Goal: Task Accomplishment & Management: Manage account settings

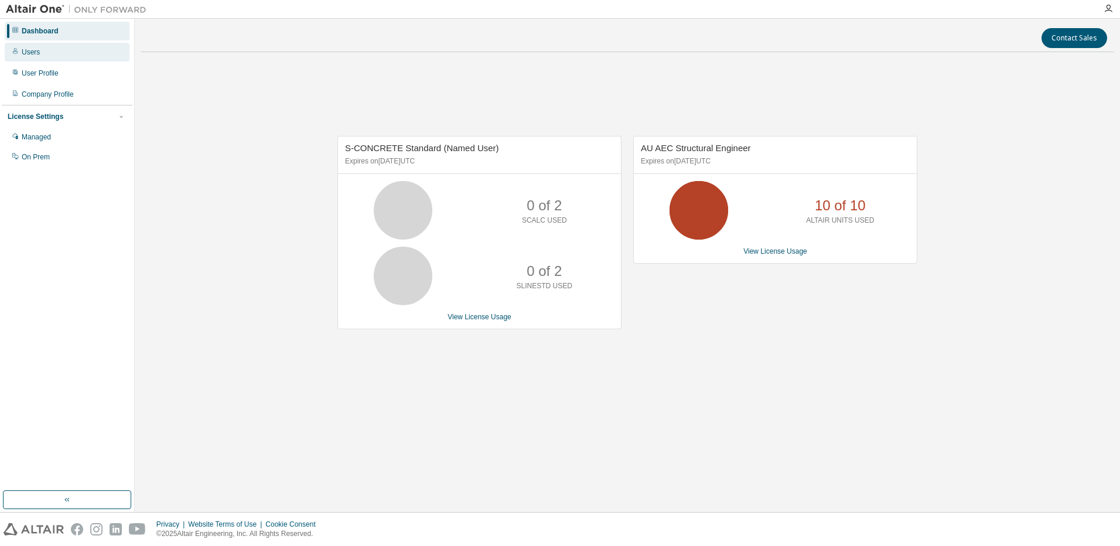
click at [21, 53] on div "Users" at bounding box center [67, 52] width 125 height 19
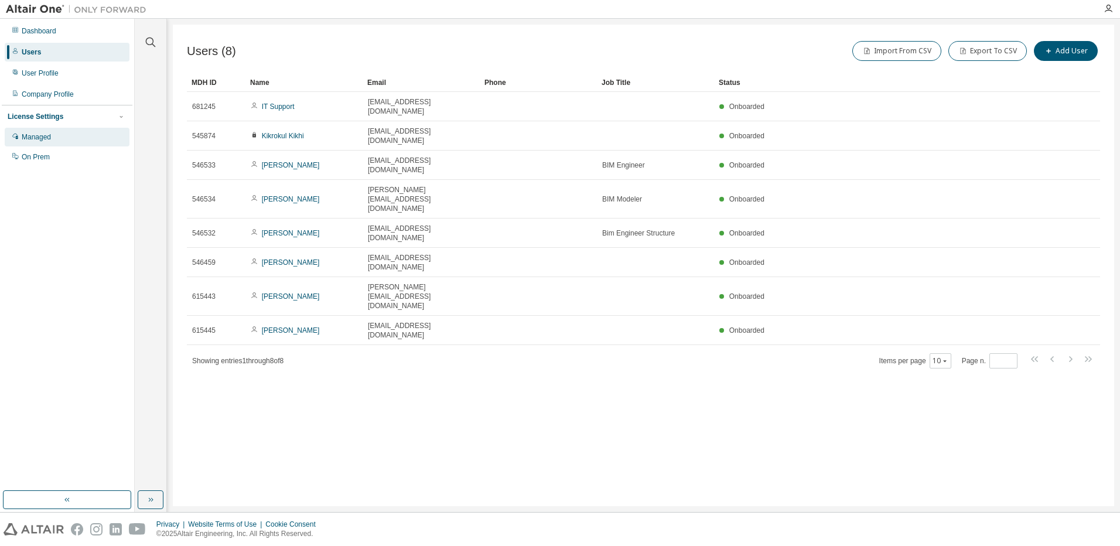
click at [22, 136] on div "Managed" at bounding box center [36, 136] width 29 height 9
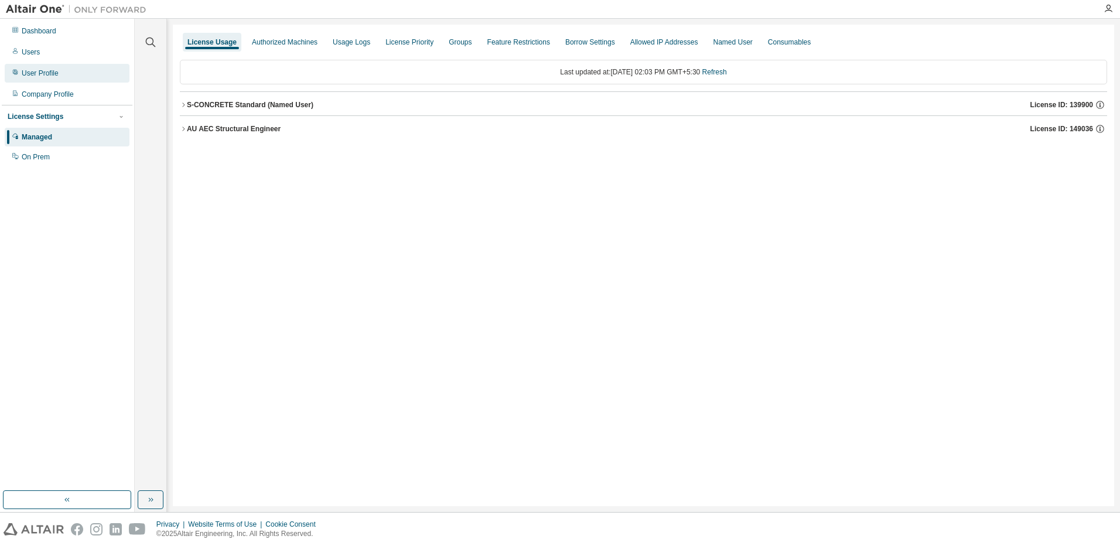
click at [46, 76] on div "User Profile" at bounding box center [40, 73] width 37 height 9
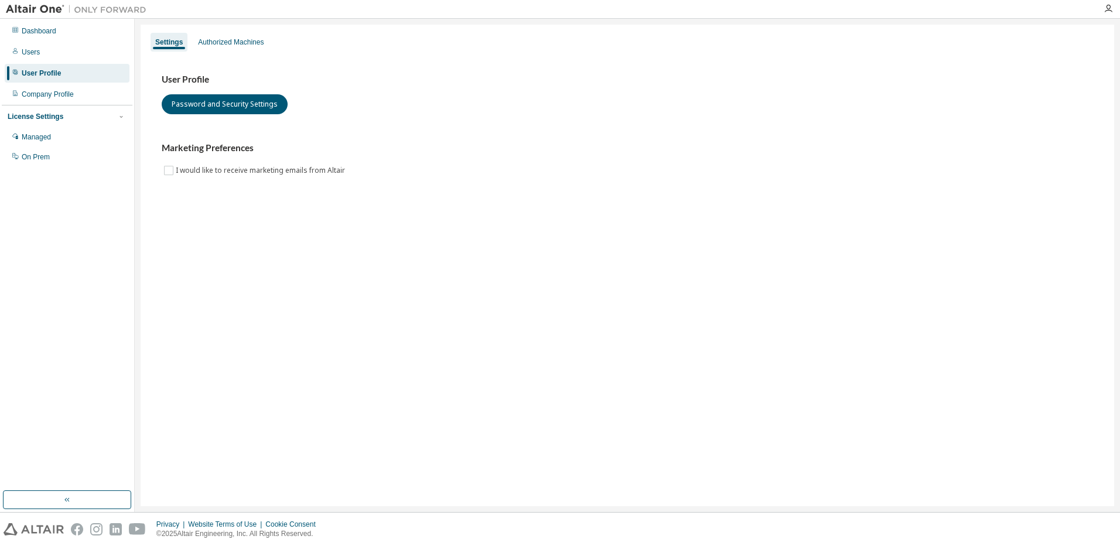
click at [37, 63] on div "Dashboard Users User Profile Company Profile License Settings Managed On Prem" at bounding box center [67, 94] width 131 height 147
click at [36, 55] on div "Users" at bounding box center [31, 51] width 18 height 9
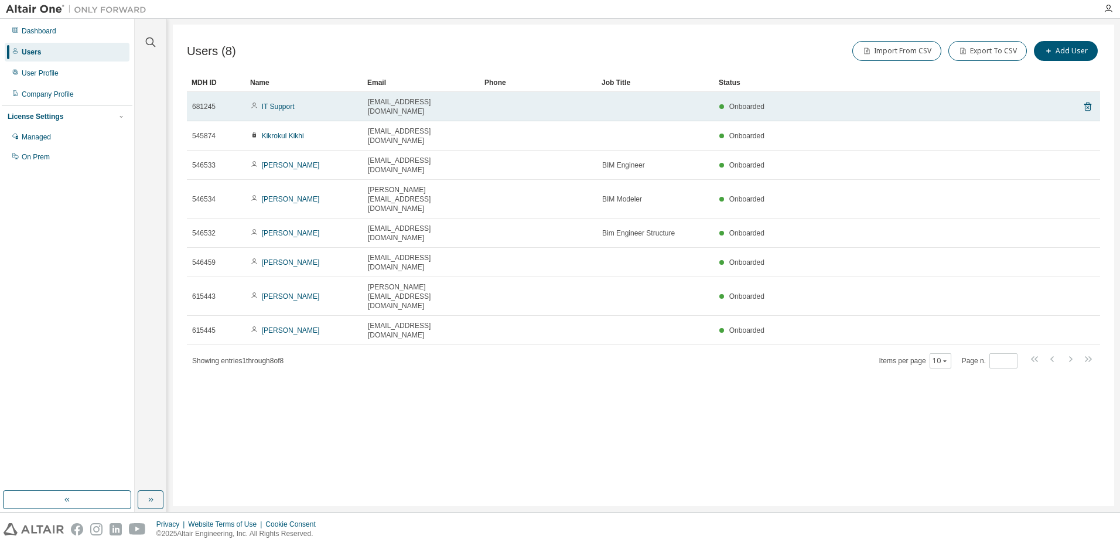
click at [725, 103] on div "Onboarded" at bounding box center [742, 106] width 45 height 9
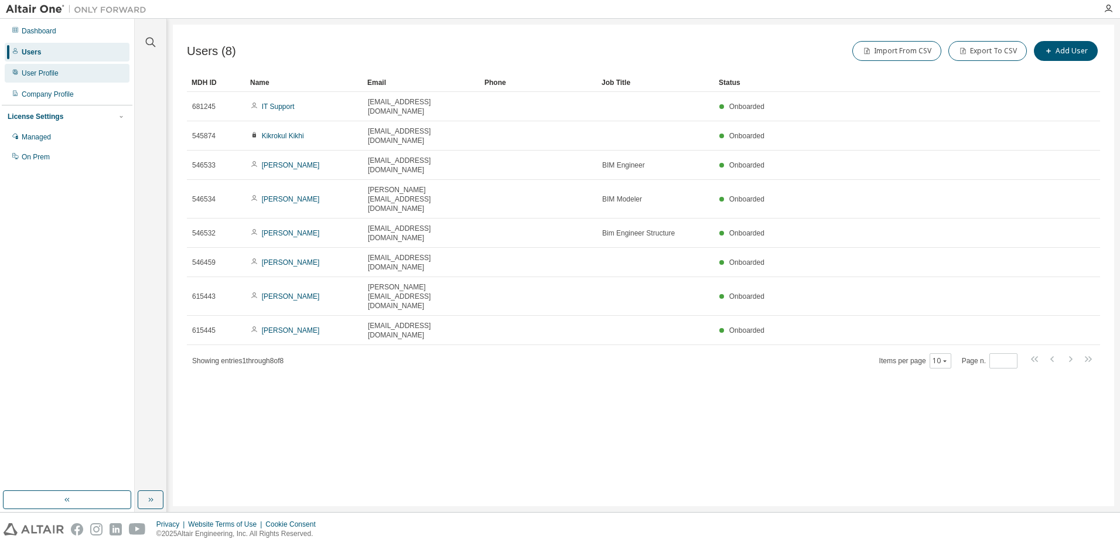
click at [27, 71] on div "User Profile" at bounding box center [40, 73] width 37 height 9
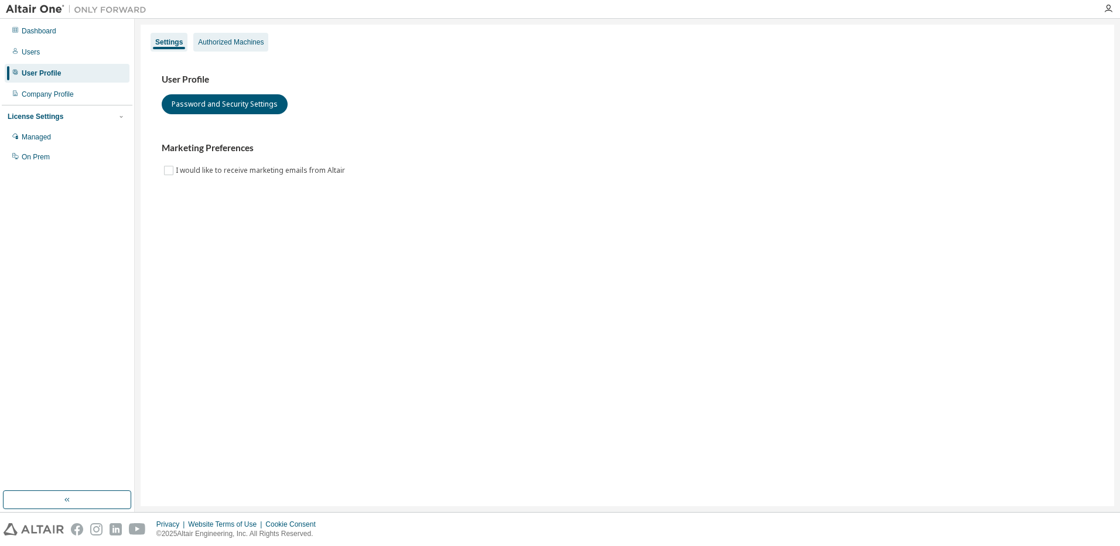
click at [230, 47] on div "Authorized Machines" at bounding box center [230, 42] width 75 height 19
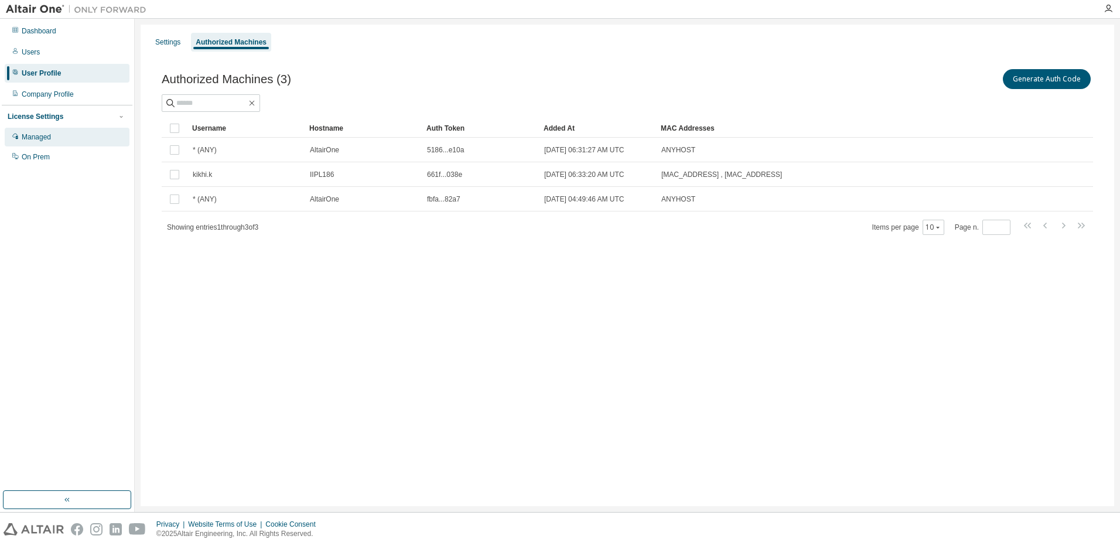
click at [34, 135] on div "Managed" at bounding box center [36, 136] width 29 height 9
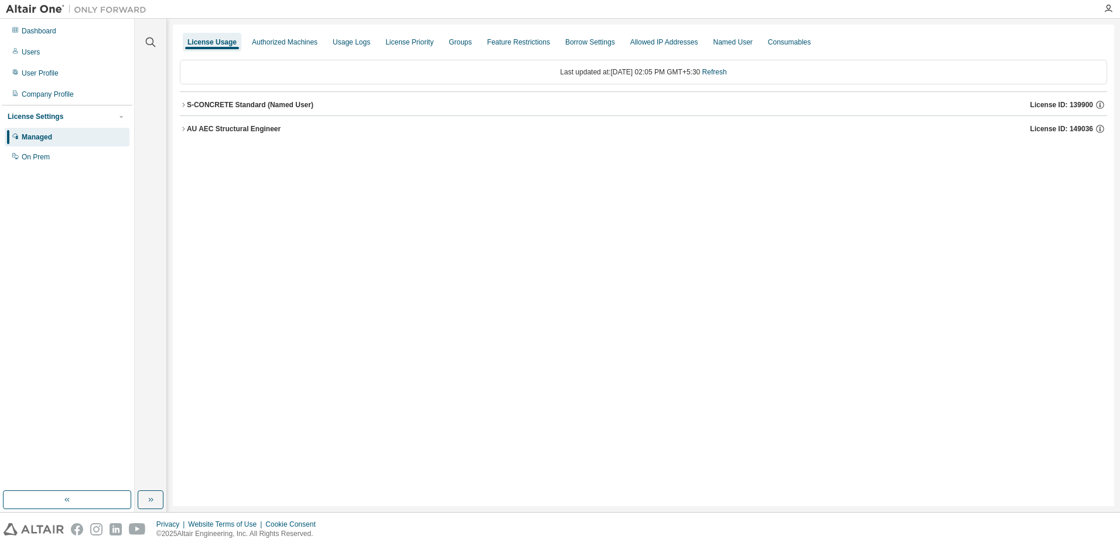
click at [199, 131] on div "AU AEC Structural Engineer" at bounding box center [234, 128] width 94 height 9
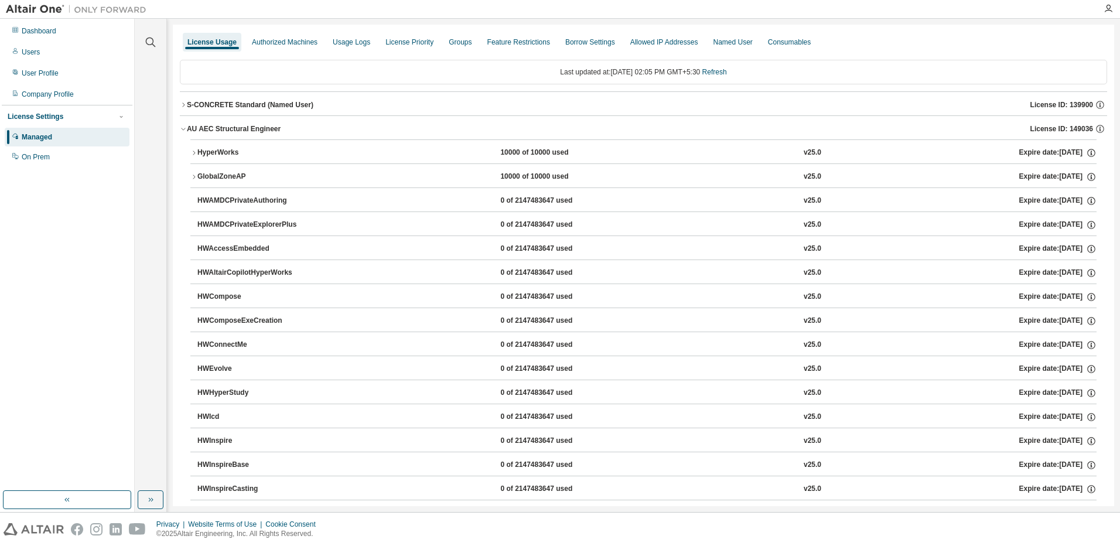
click at [206, 95] on button "S-CONCRETE Standard (Named User) License ID: 139900" at bounding box center [644, 105] width 928 height 26
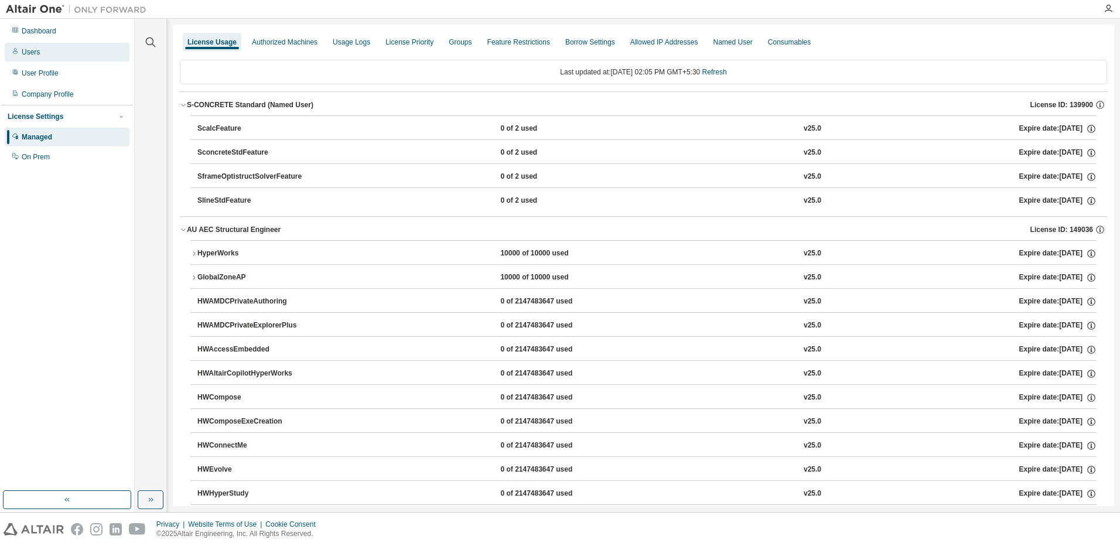
click at [22, 54] on div "Users" at bounding box center [31, 51] width 18 height 9
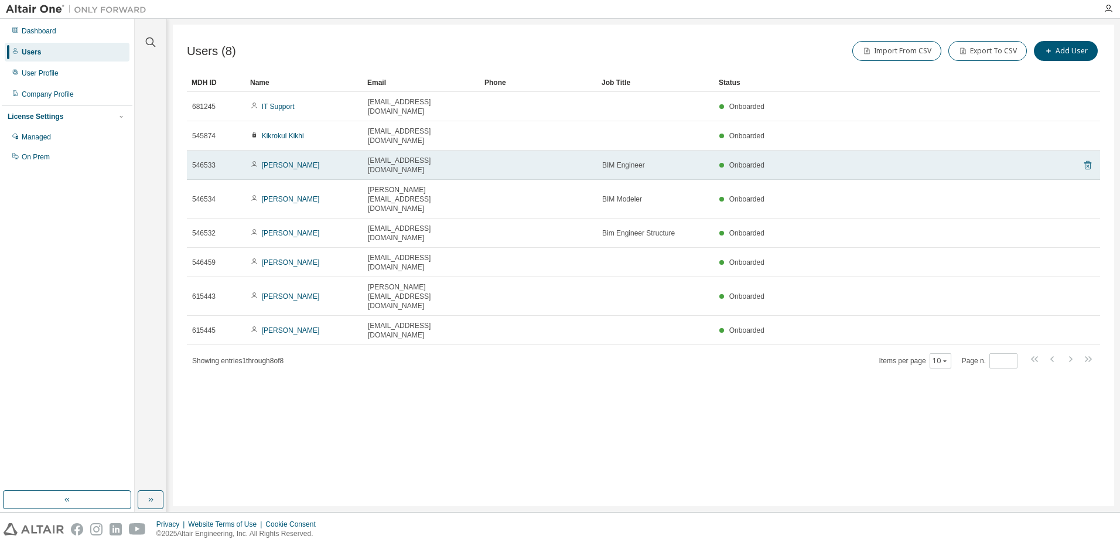
click at [1088, 161] on icon at bounding box center [1088, 165] width 7 height 9
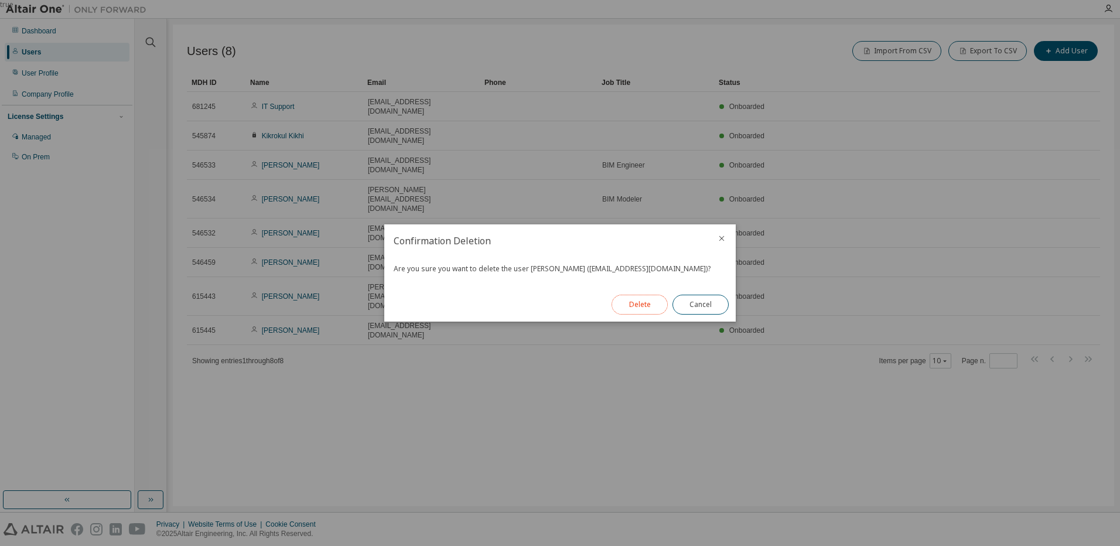
click at [637, 301] on button "Delete" at bounding box center [640, 305] width 56 height 20
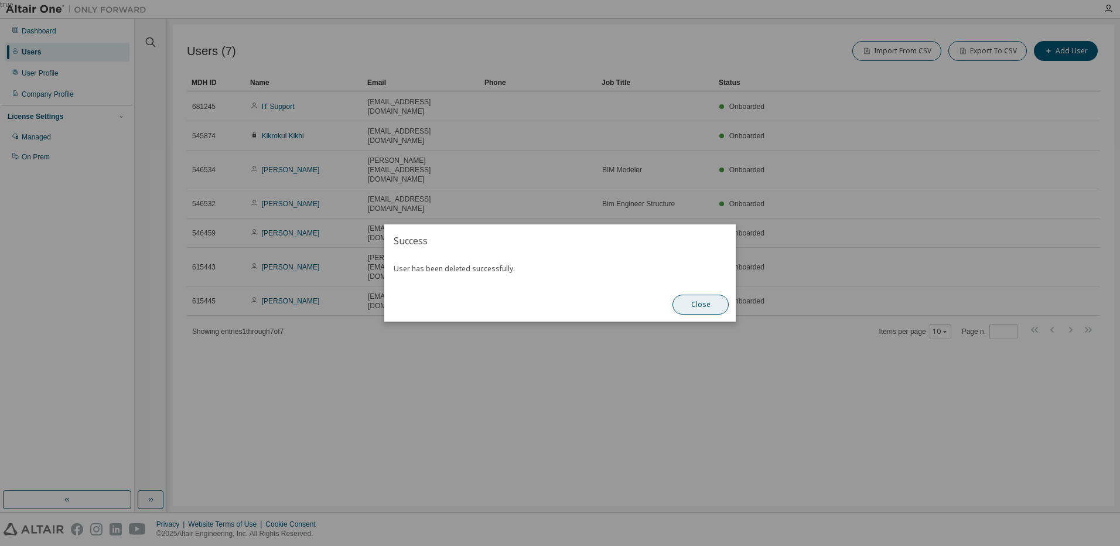
click at [694, 306] on button "Close" at bounding box center [701, 305] width 56 height 20
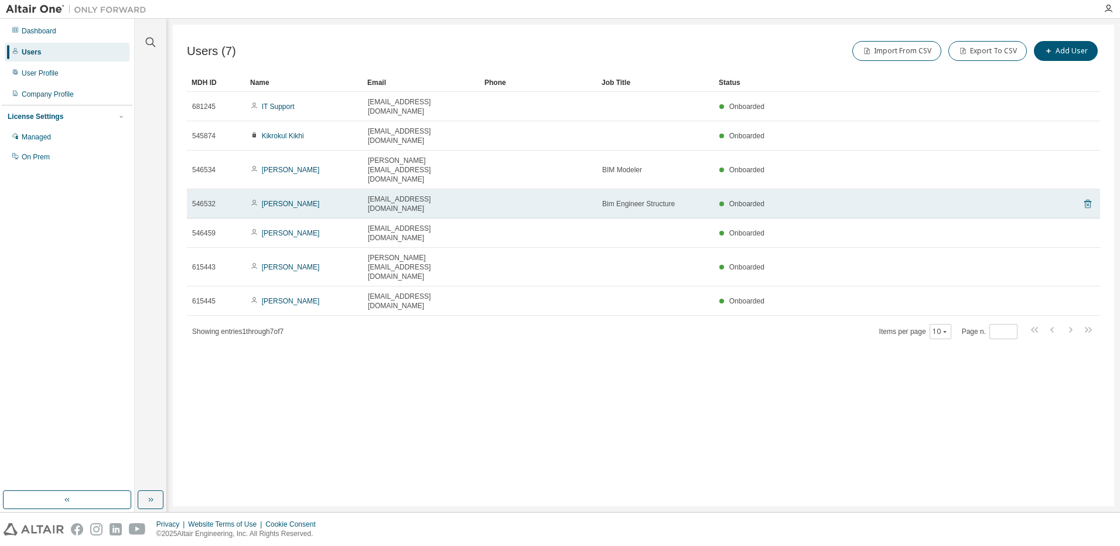
click at [1085, 197] on icon at bounding box center [1088, 204] width 11 height 14
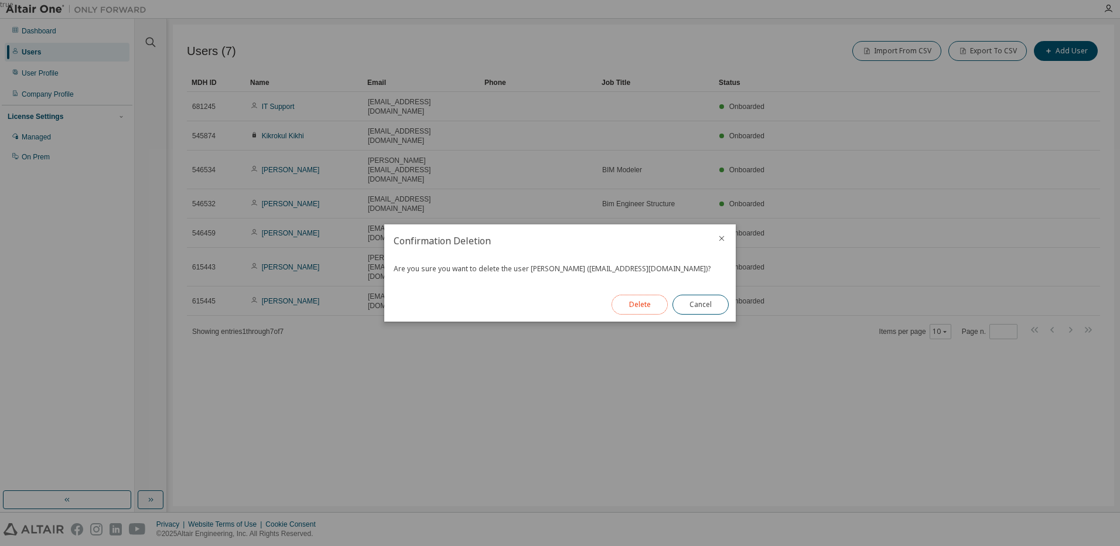
click at [636, 305] on button "Delete" at bounding box center [640, 305] width 56 height 20
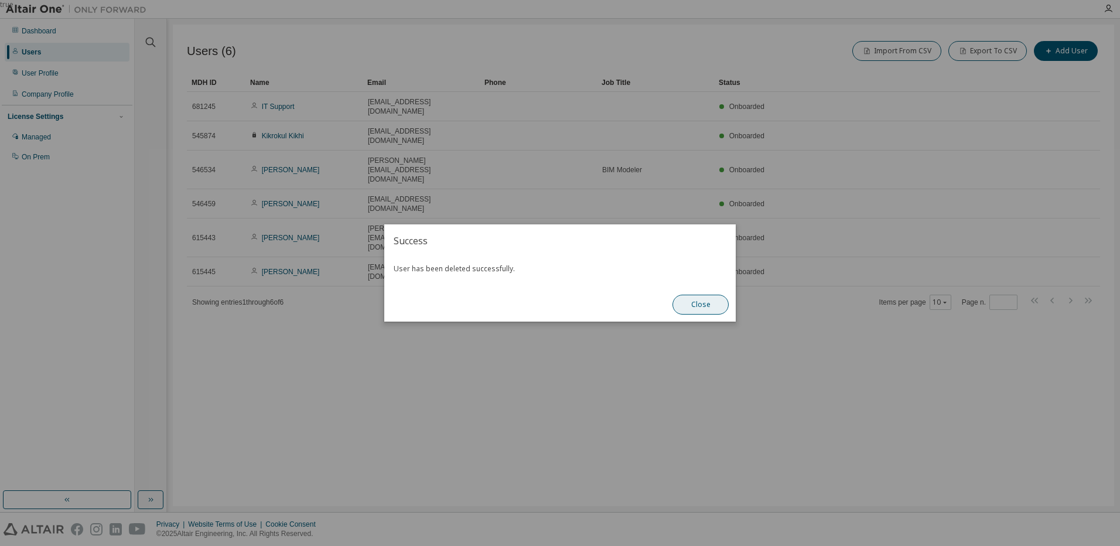
click at [688, 303] on button "Close" at bounding box center [701, 305] width 56 height 20
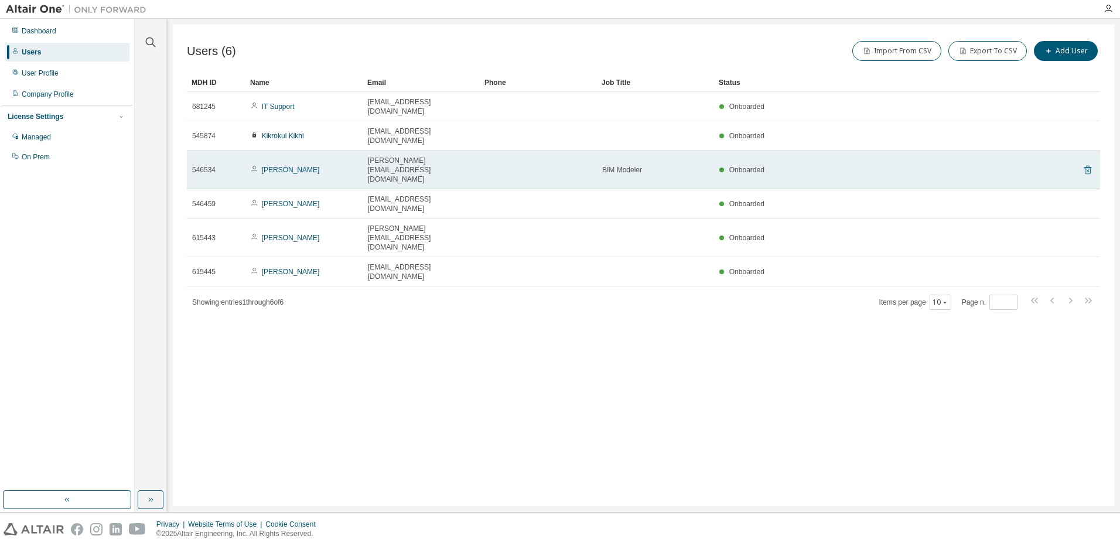
click at [1088, 163] on icon at bounding box center [1088, 170] width 11 height 14
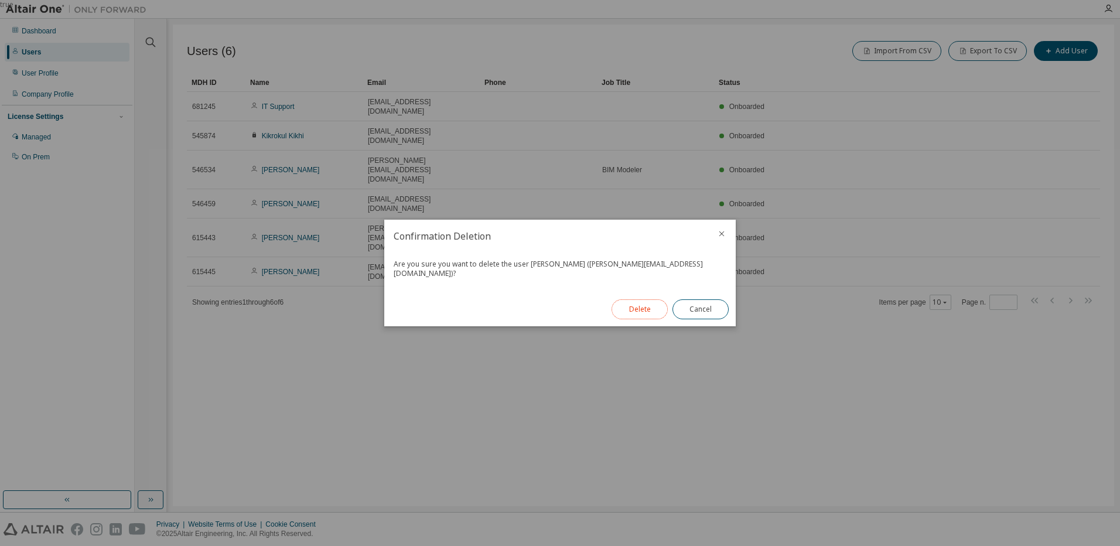
click at [642, 306] on button "Delete" at bounding box center [640, 309] width 56 height 20
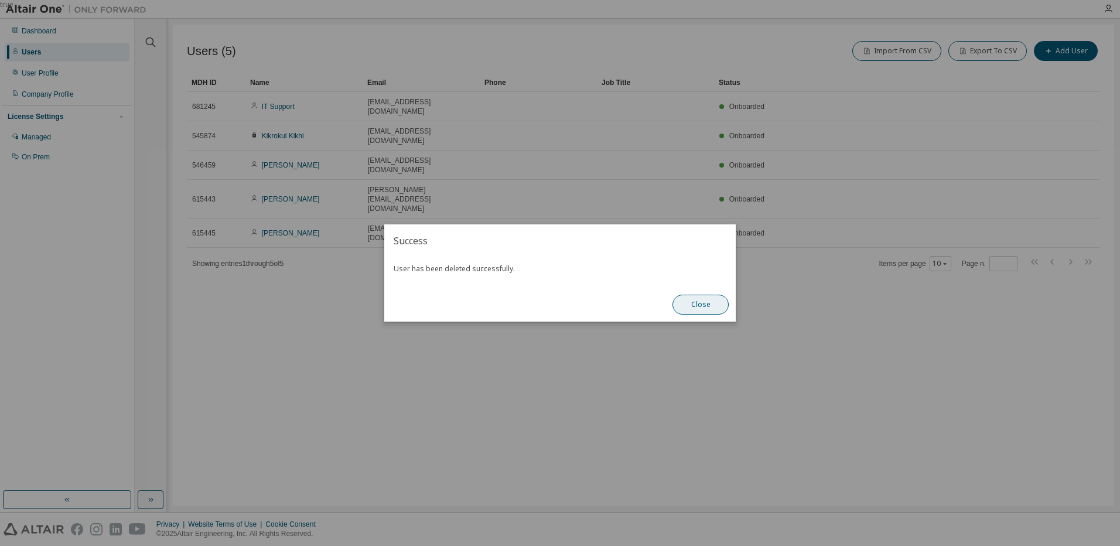
click at [697, 302] on button "Close" at bounding box center [701, 305] width 56 height 20
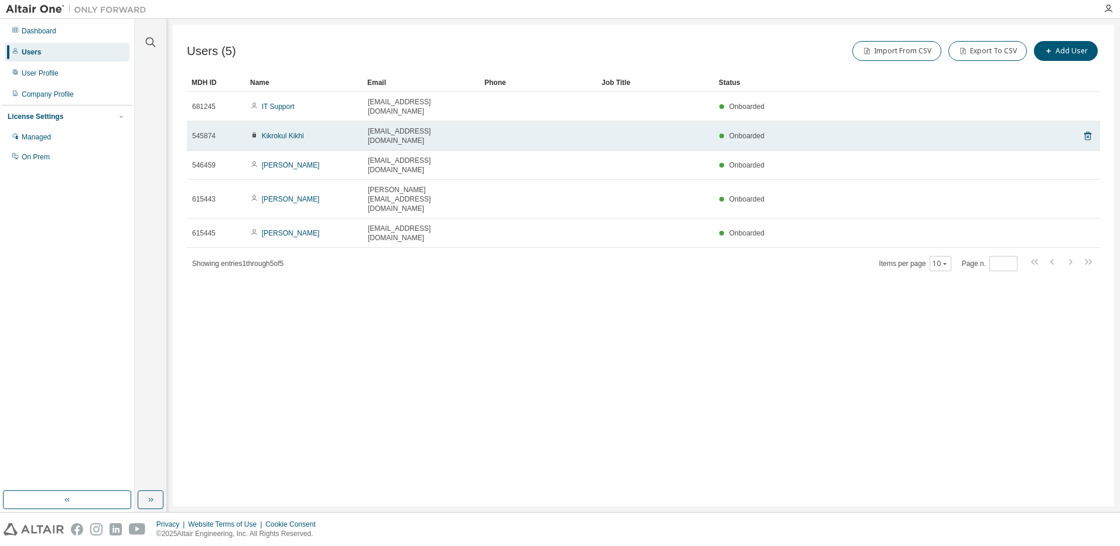
click at [414, 127] on span "[EMAIL_ADDRESS][DOMAIN_NAME]" at bounding box center [421, 136] width 107 height 19
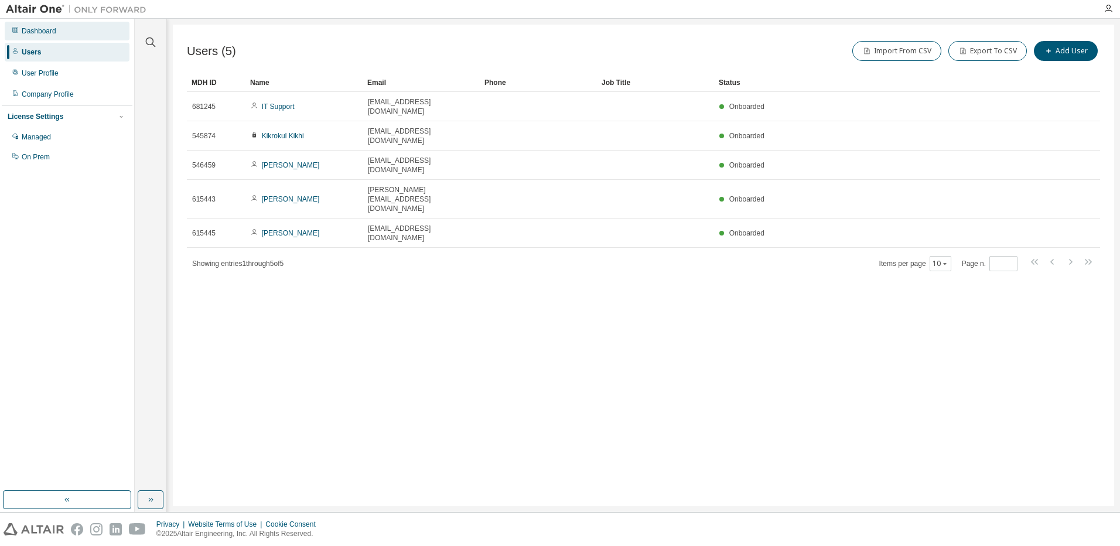
click at [15, 26] on div "Dashboard" at bounding box center [67, 31] width 125 height 19
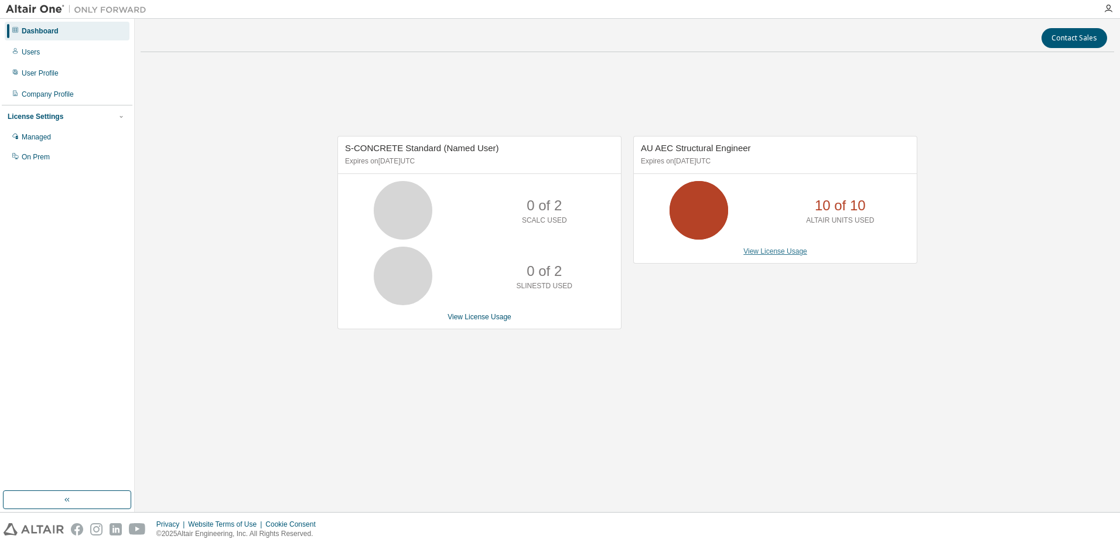
click at [781, 253] on link "View License Usage" at bounding box center [776, 251] width 64 height 8
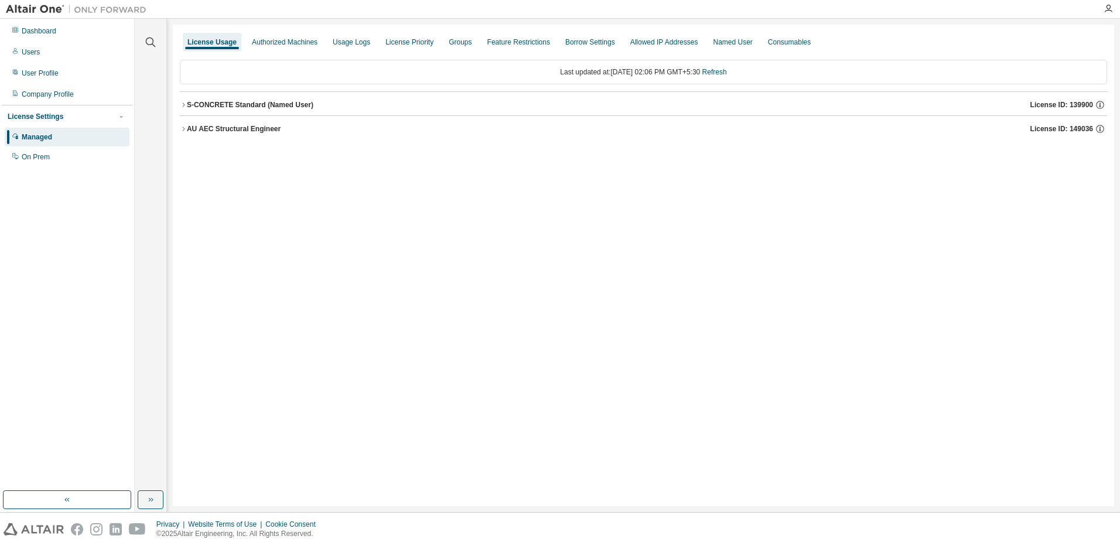
click at [209, 128] on div "AU AEC Structural Engineer" at bounding box center [234, 128] width 94 height 9
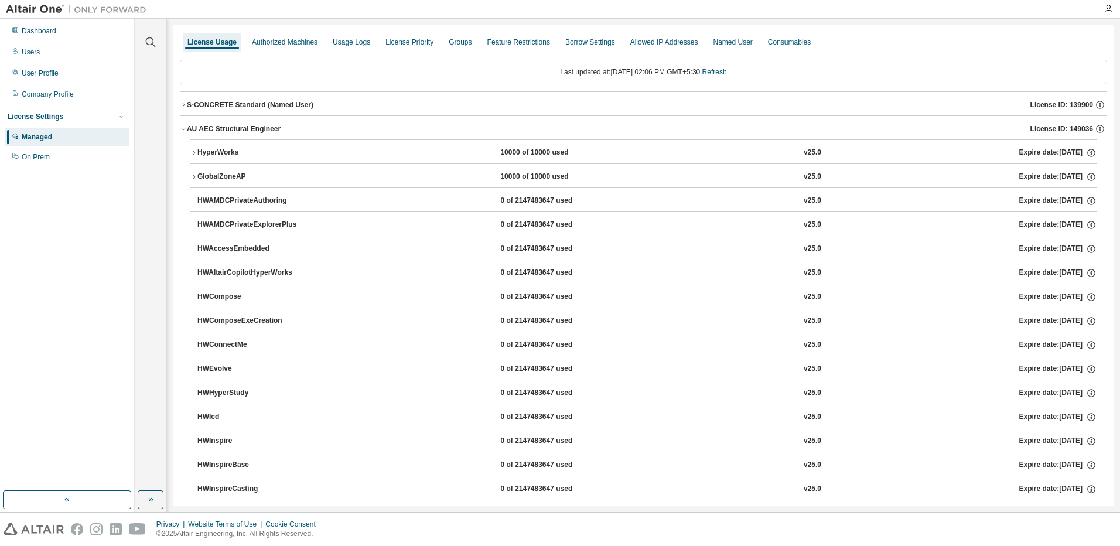
click at [403, 49] on div "License Priority" at bounding box center [409, 42] width 57 height 19
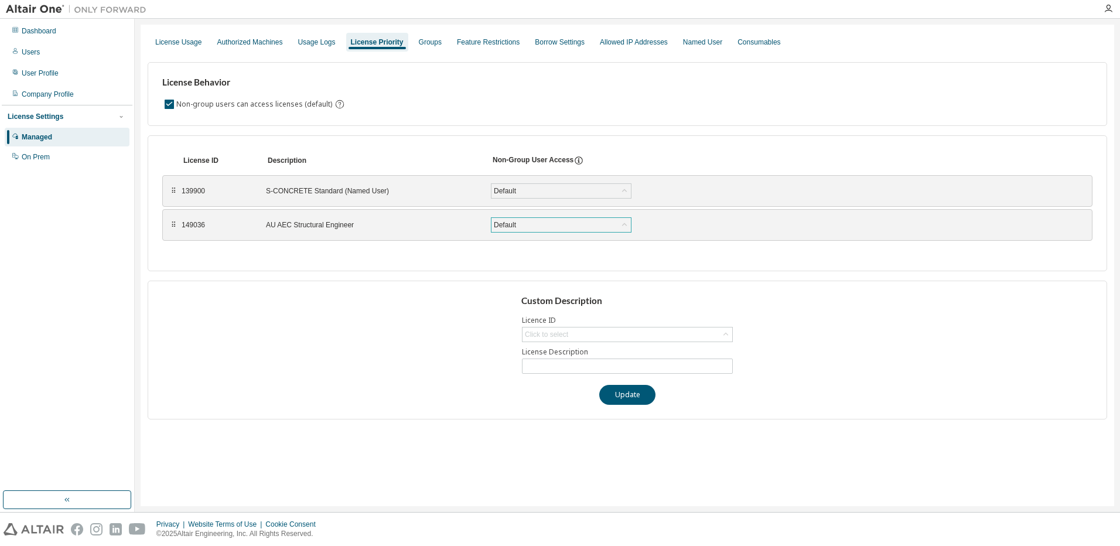
click at [554, 226] on div "Default" at bounding box center [561, 225] width 139 height 14
click at [418, 94] on div "License Behavior Non-group users can access licenses (default)" at bounding box center [628, 94] width 960 height 64
click at [541, 88] on div "License Behavior Non-group users can access licenses (default)" at bounding box center [628, 94] width 960 height 64
click at [1021, 349] on div "Custom Description Licence ID Click to select License Description Update" at bounding box center [628, 350] width 960 height 139
click at [515, 192] on div "Default" at bounding box center [505, 191] width 26 height 13
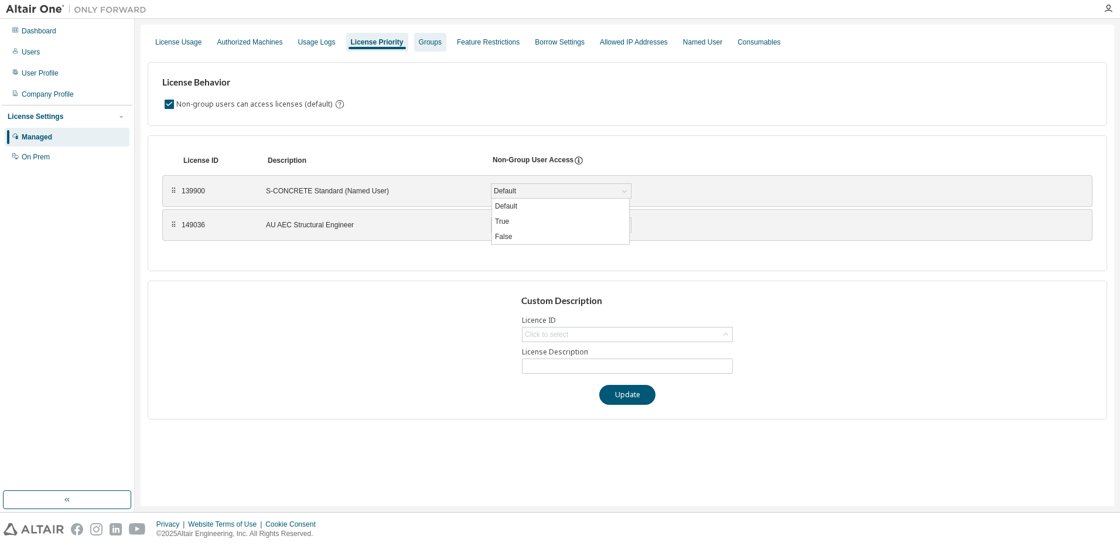
click at [419, 38] on div "Groups" at bounding box center [430, 42] width 23 height 9
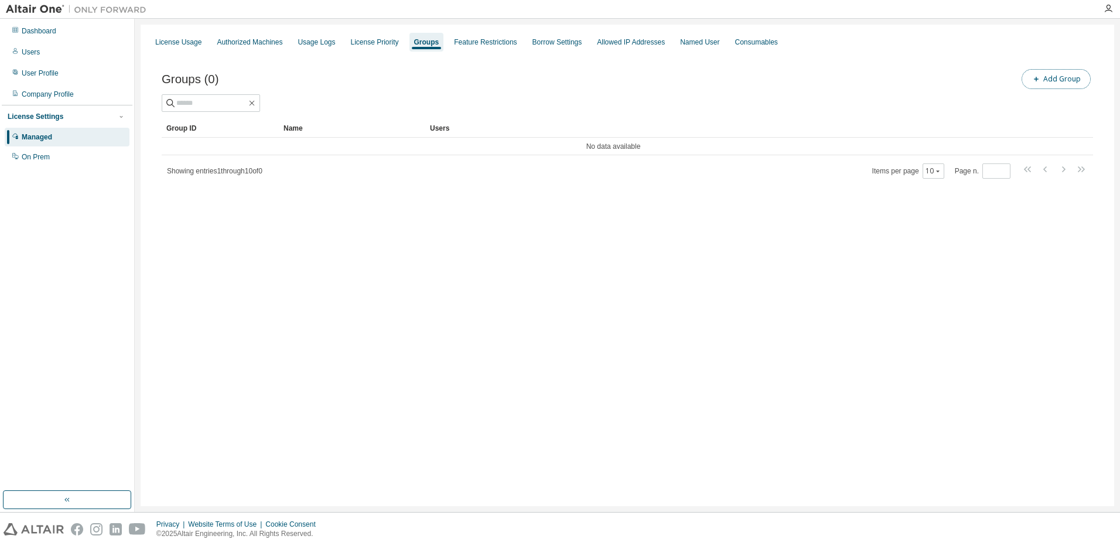
click at [1051, 75] on button "Add Group" at bounding box center [1056, 79] width 69 height 20
click at [869, 89] on input "text" at bounding box center [979, 88] width 261 height 9
click at [923, 92] on input "**********" at bounding box center [979, 88] width 261 height 9
type input "**********"
click at [1079, 115] on button "Add" at bounding box center [1085, 114] width 56 height 20
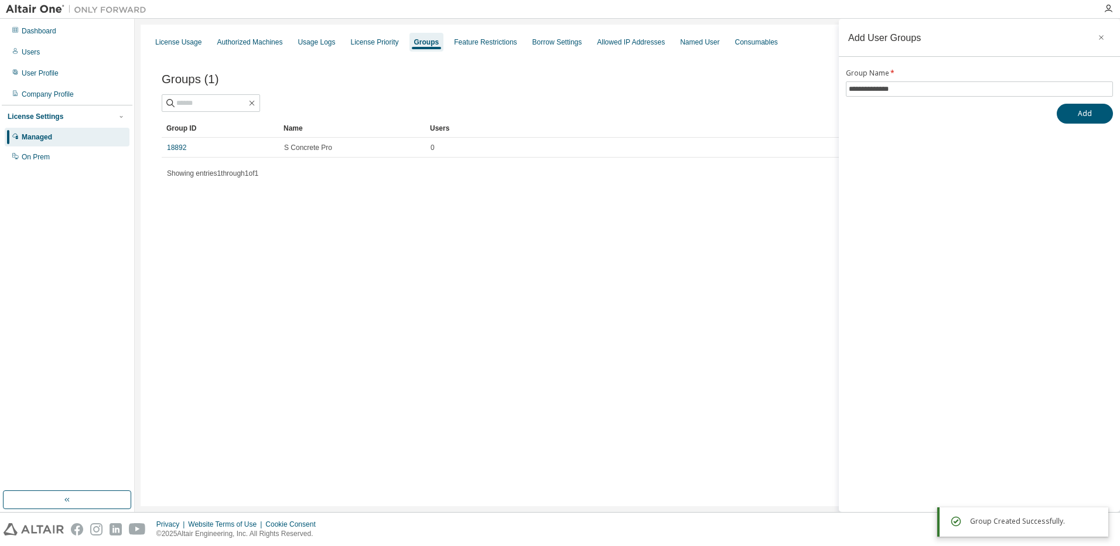
click at [637, 224] on div "License Usage Authorized Machines Usage Logs License Priority Groups Feature Re…" at bounding box center [628, 266] width 974 height 482
click at [1101, 36] on icon "button" at bounding box center [1102, 37] width 8 height 9
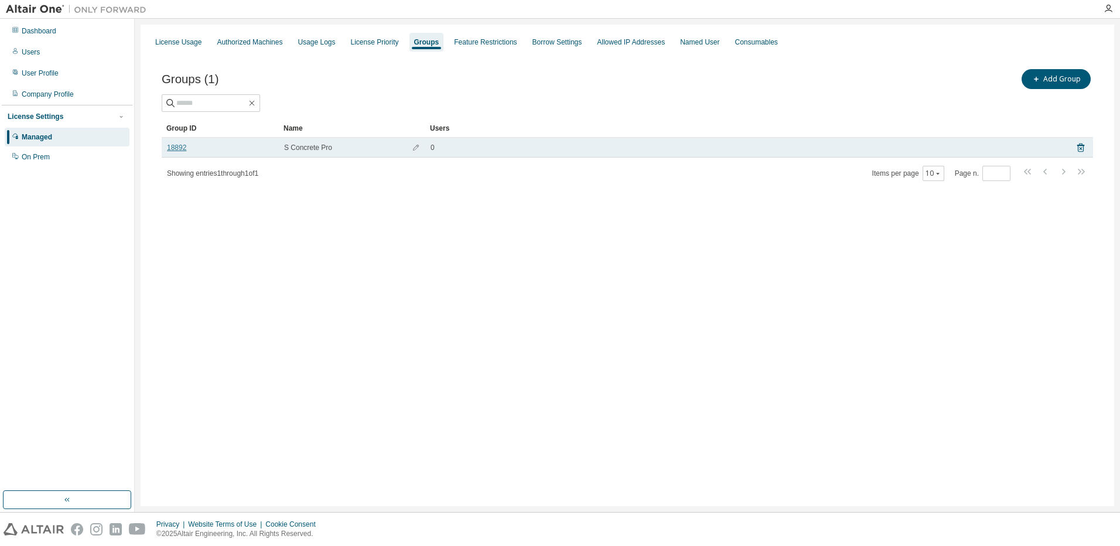
click at [179, 148] on link "18892" at bounding box center [176, 147] width 19 height 9
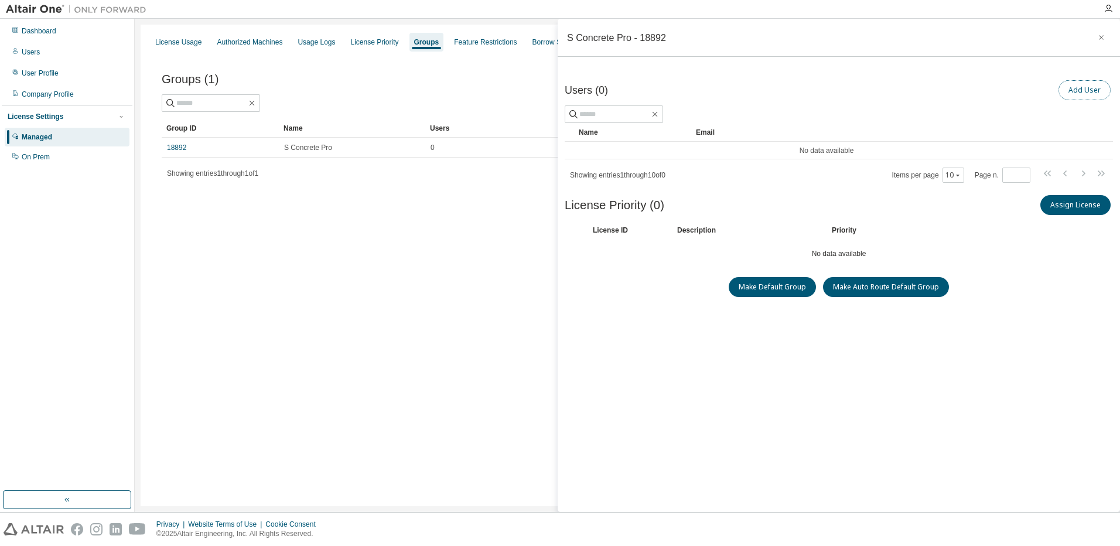
click at [1079, 90] on button "Add User" at bounding box center [1085, 90] width 52 height 20
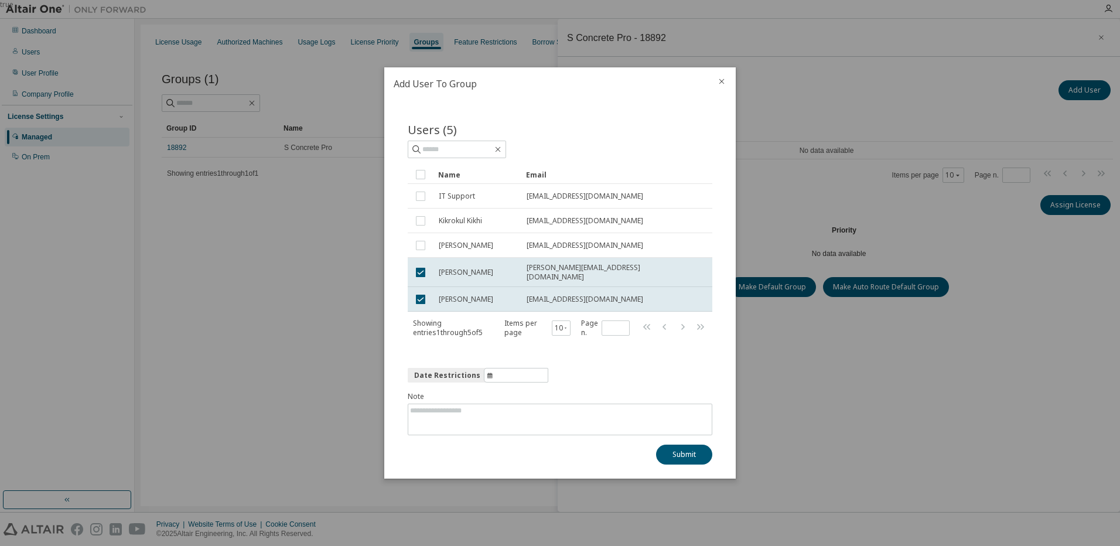
click at [720, 84] on icon "close" at bounding box center [721, 81] width 9 height 9
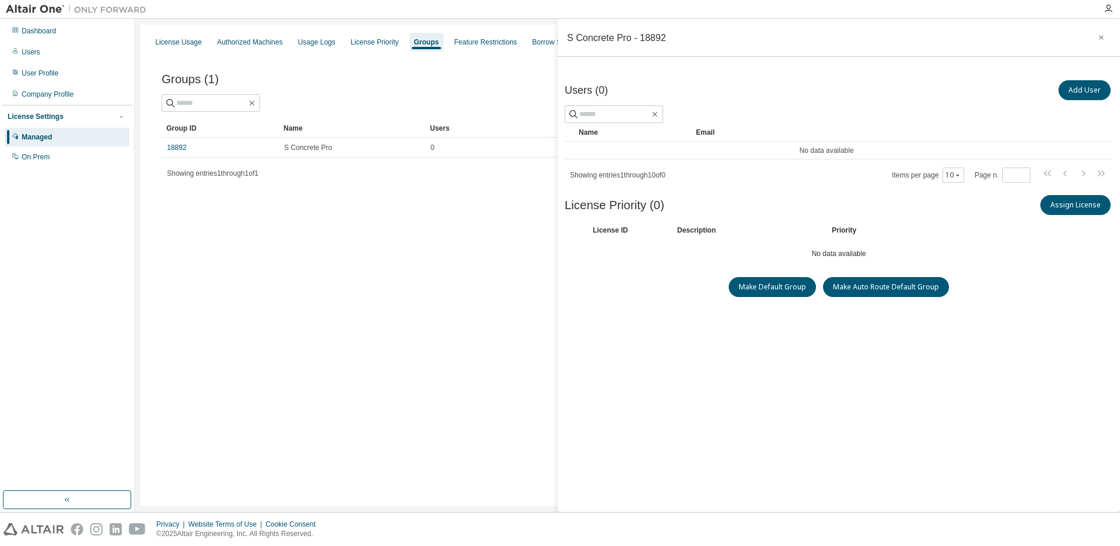
click at [1098, 36] on icon "button" at bounding box center [1102, 37] width 8 height 9
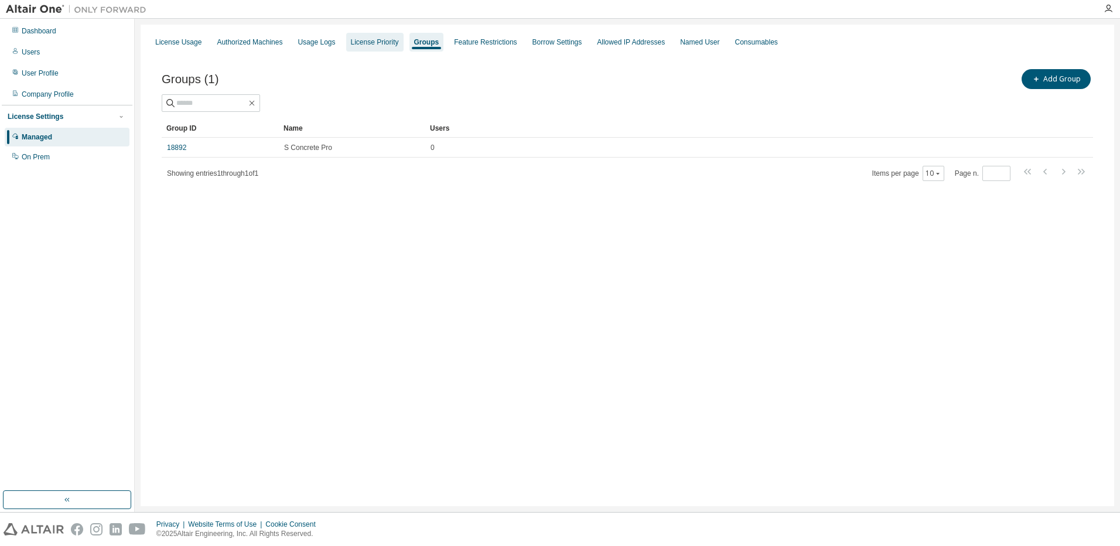
click at [369, 46] on div "License Priority" at bounding box center [375, 42] width 48 height 9
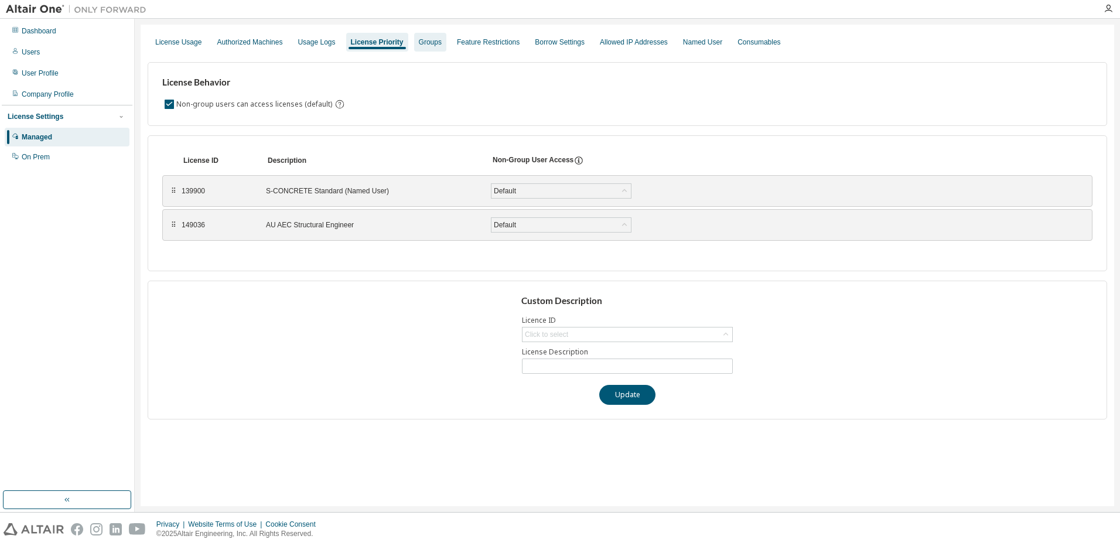
click at [424, 43] on div "Groups" at bounding box center [430, 42] width 23 height 9
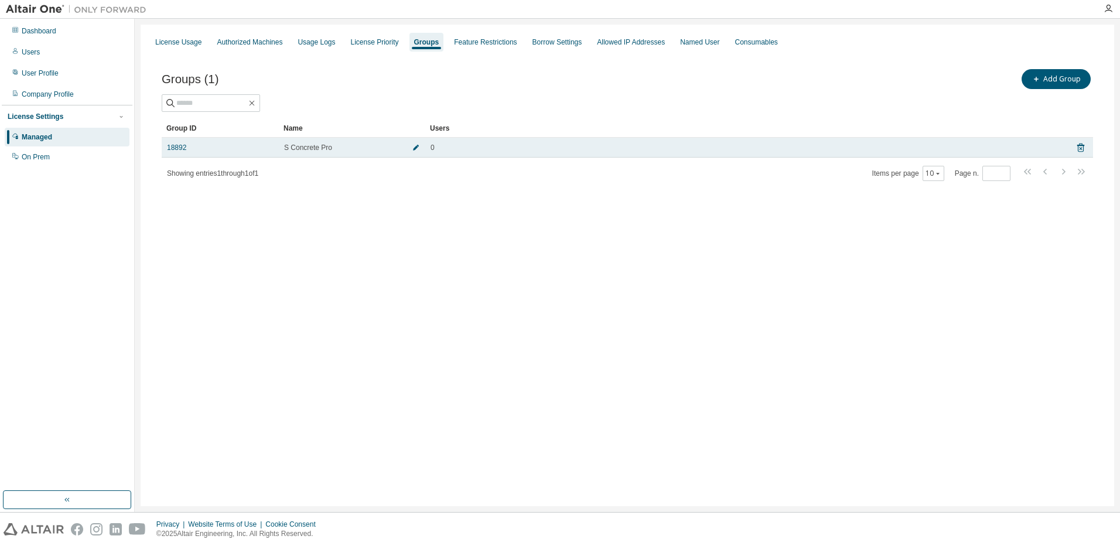
click at [414, 146] on icon "button" at bounding box center [416, 147] width 7 height 7
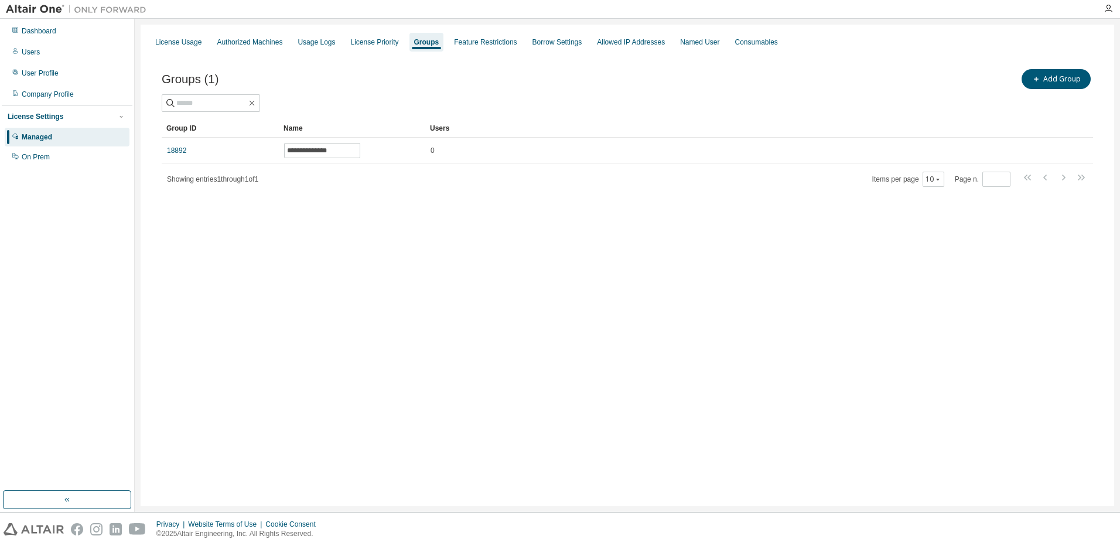
click at [364, 211] on div "**********" at bounding box center [628, 135] width 960 height 165
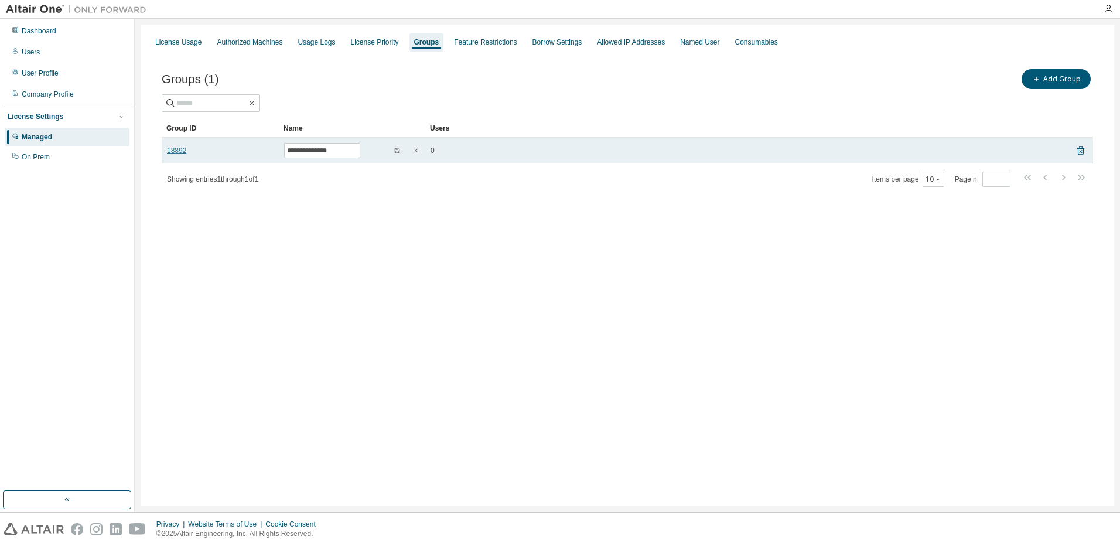
click at [178, 151] on link "18892" at bounding box center [176, 150] width 19 height 9
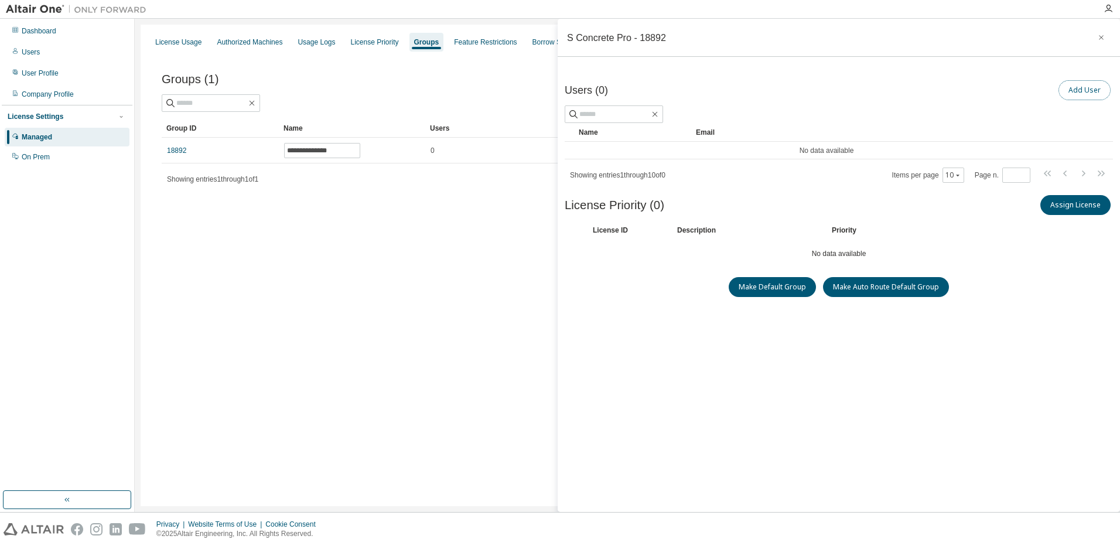
click at [1083, 87] on button "Add User" at bounding box center [1085, 90] width 52 height 20
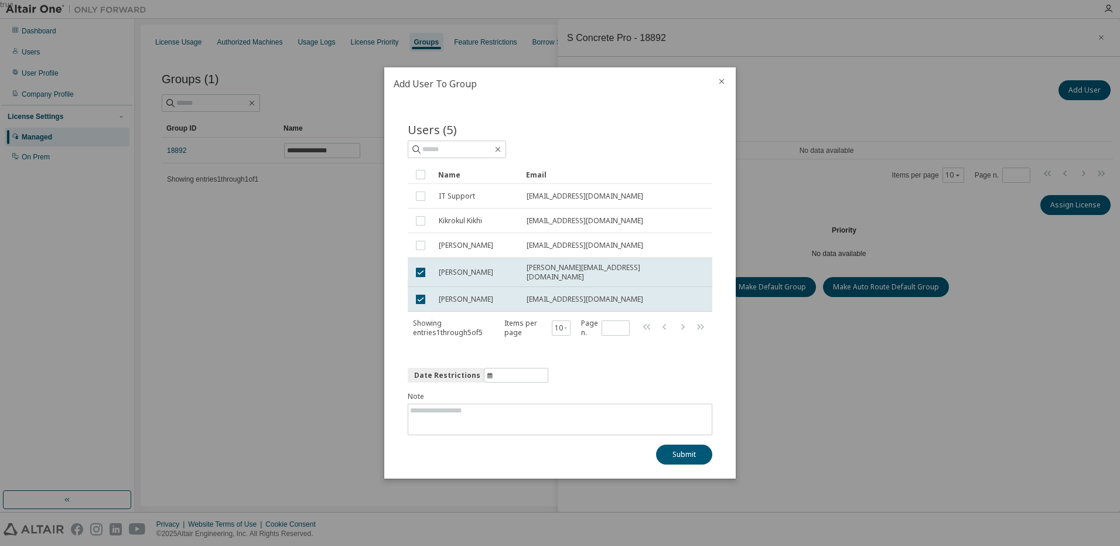
click at [720, 85] on icon "close" at bounding box center [721, 81] width 9 height 9
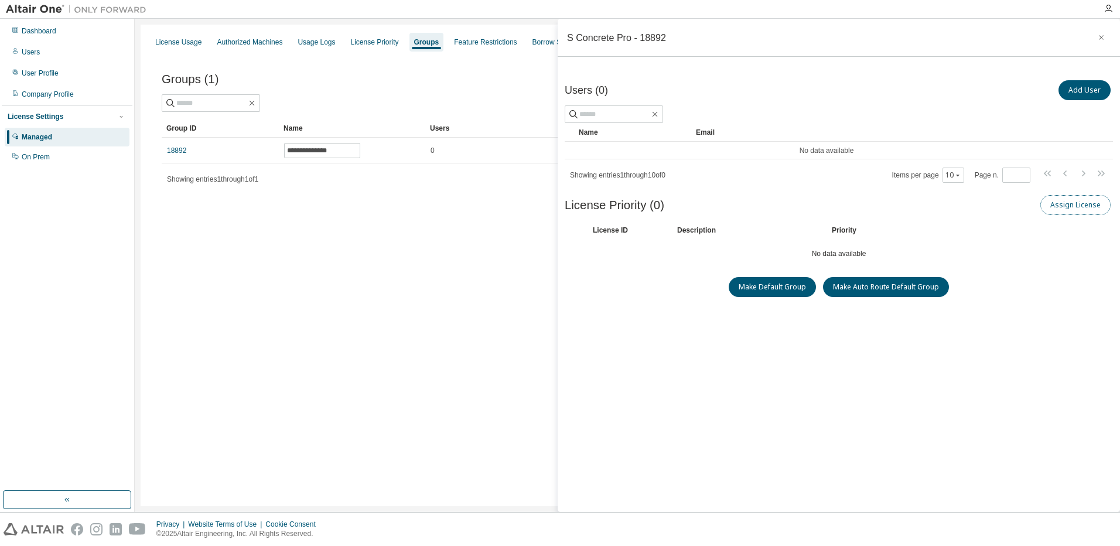
click at [1058, 204] on button "Assign License" at bounding box center [1076, 205] width 70 height 20
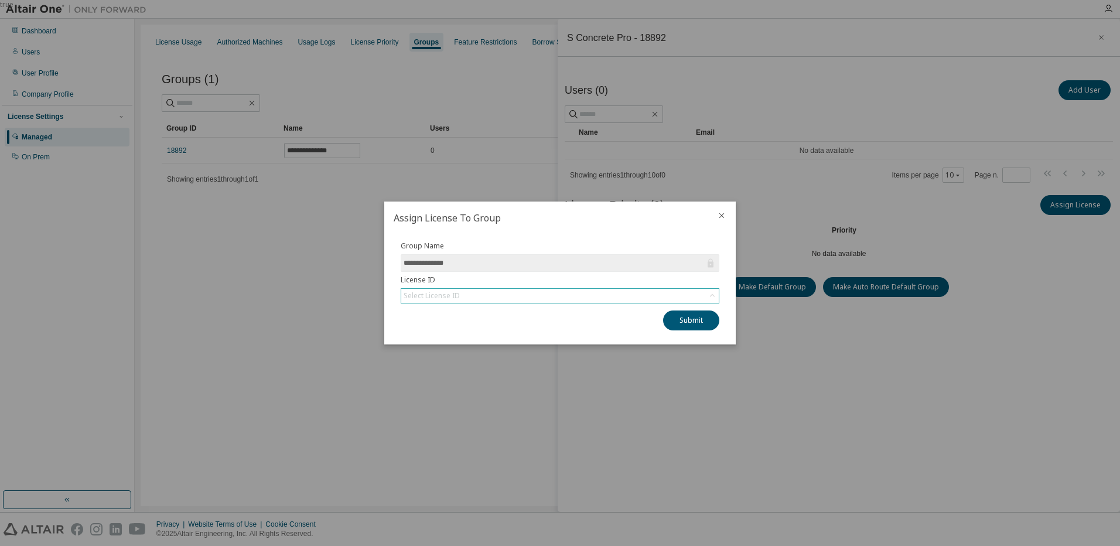
click at [579, 291] on div "Select License ID" at bounding box center [560, 296] width 318 height 14
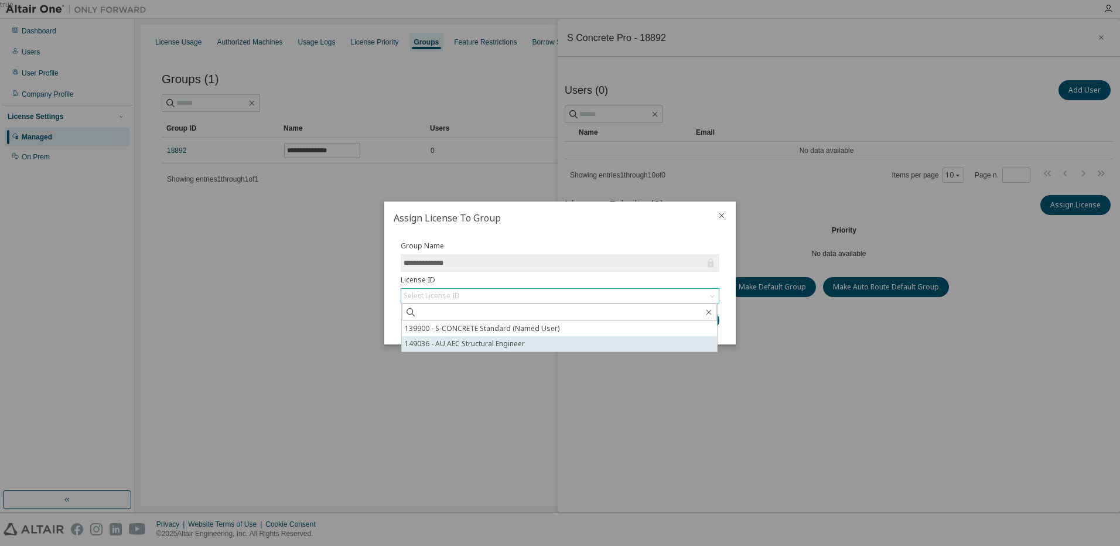
click at [527, 346] on li "149036 - AU AEC Structural Engineer" at bounding box center [559, 343] width 315 height 15
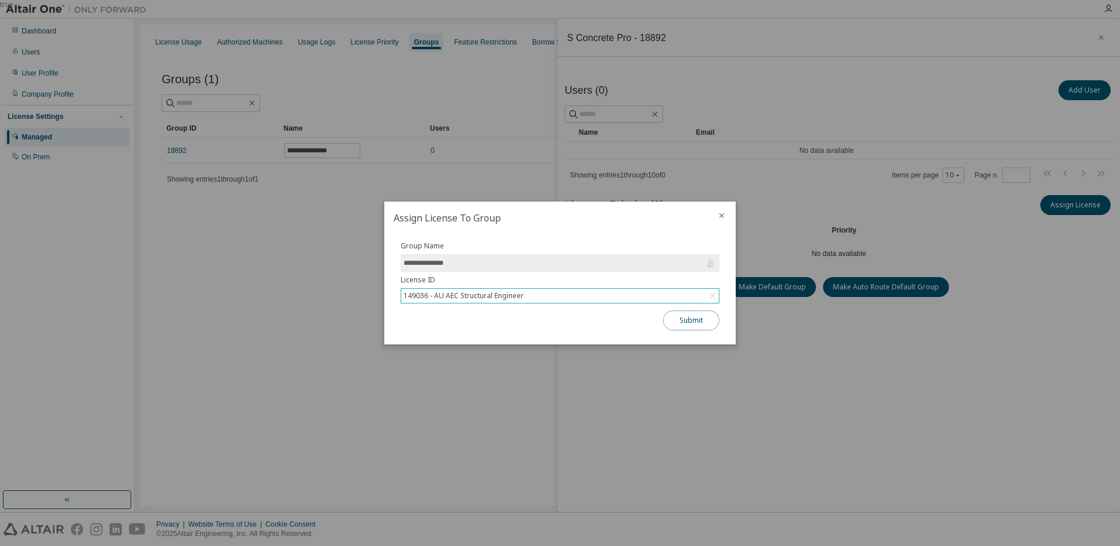
click at [689, 323] on button "Submit" at bounding box center [691, 321] width 56 height 20
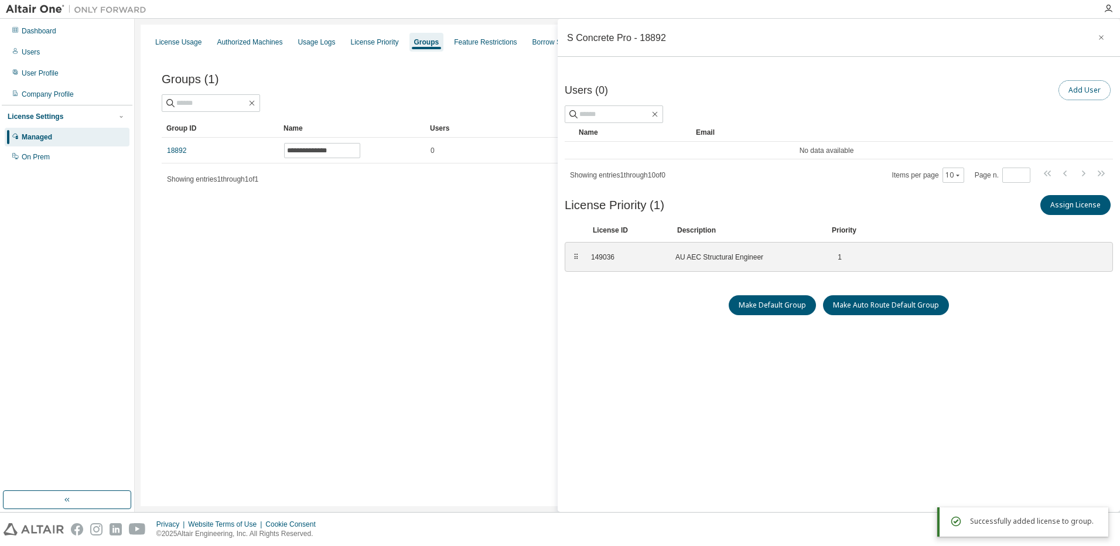
click at [1098, 90] on button "Add User" at bounding box center [1085, 90] width 52 height 20
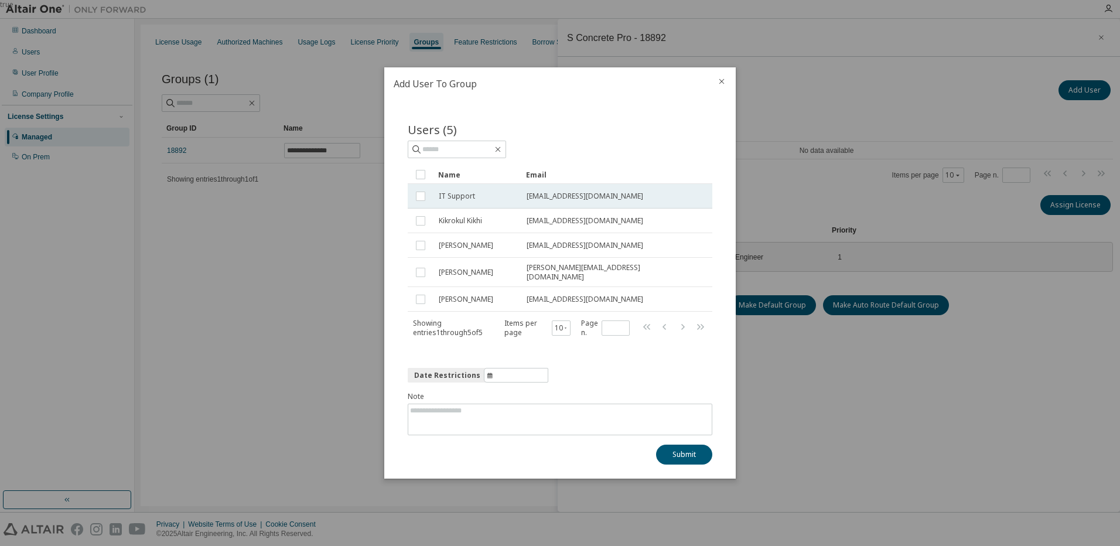
click at [413, 196] on td at bounding box center [421, 196] width 26 height 25
click at [701, 448] on button "Submit" at bounding box center [684, 455] width 56 height 20
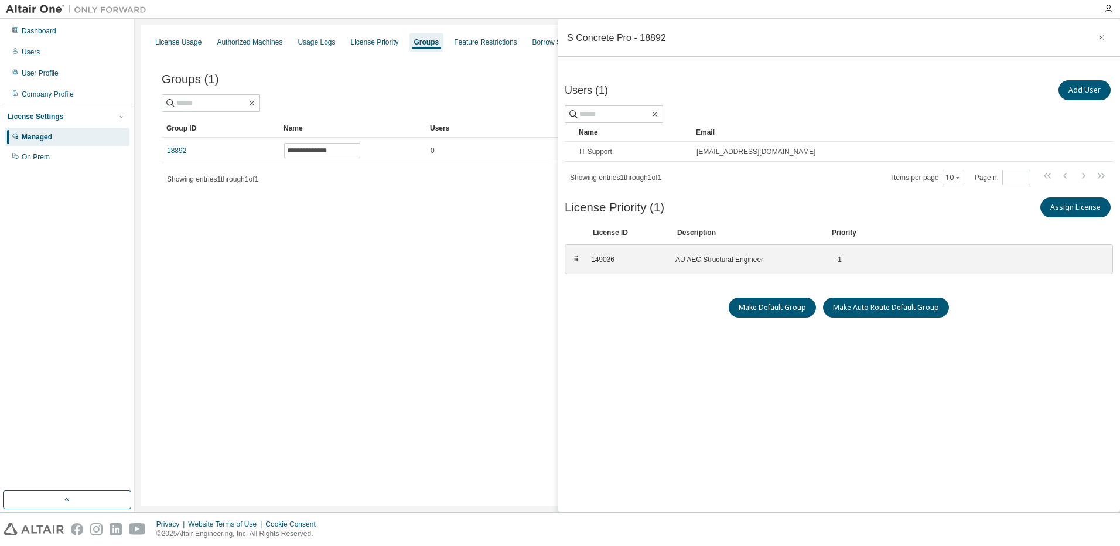
click at [432, 247] on div "**********" at bounding box center [628, 266] width 974 height 482
click at [1098, 35] on icon "button" at bounding box center [1102, 37] width 8 height 9
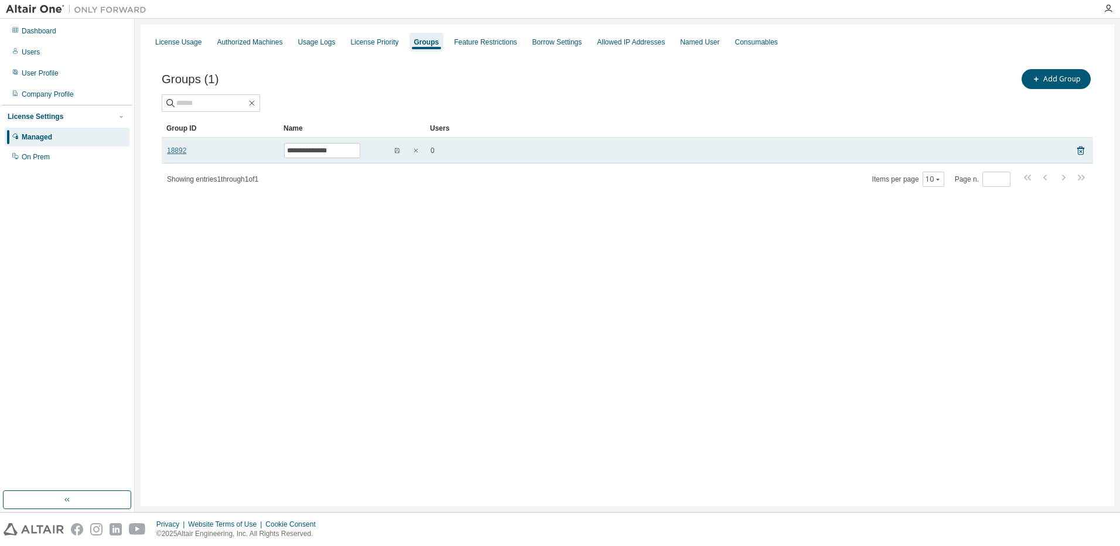
click at [179, 152] on link "18892" at bounding box center [176, 150] width 19 height 9
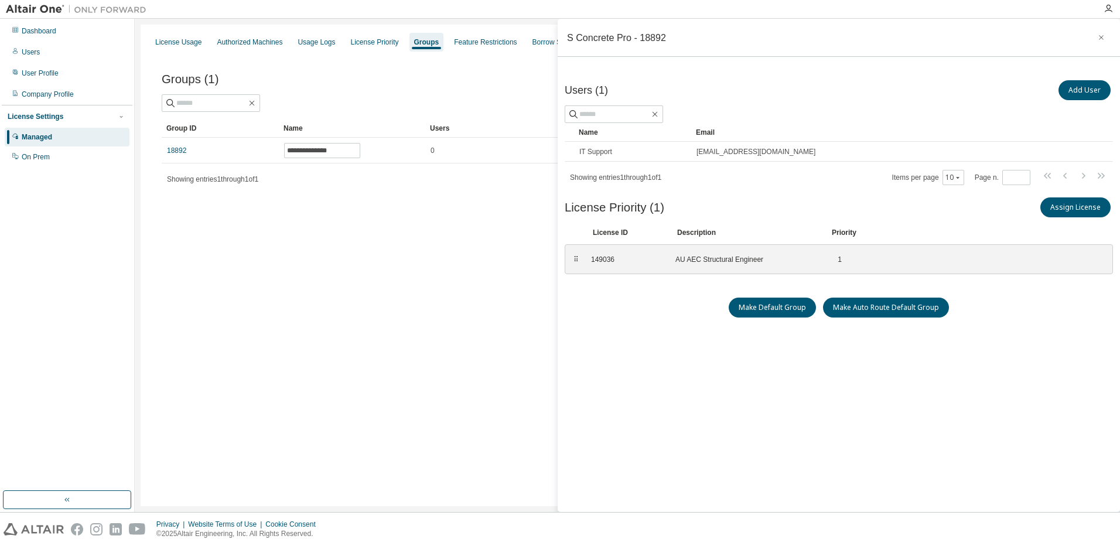
click at [490, 249] on div "**********" at bounding box center [628, 266] width 974 height 482
click at [27, 156] on div "On Prem" at bounding box center [36, 156] width 28 height 9
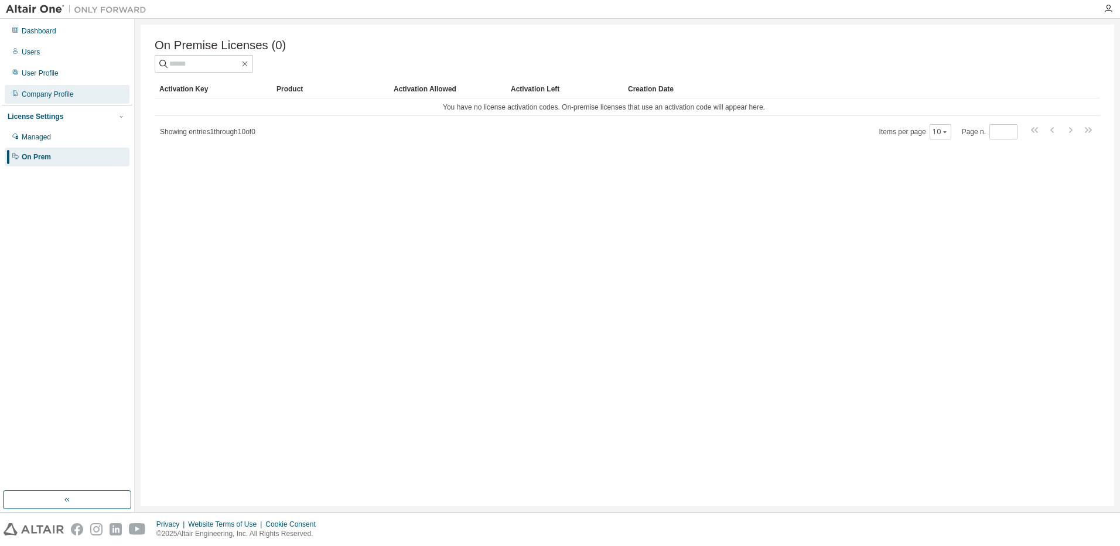
click at [52, 100] on div "Company Profile" at bounding box center [67, 94] width 125 height 19
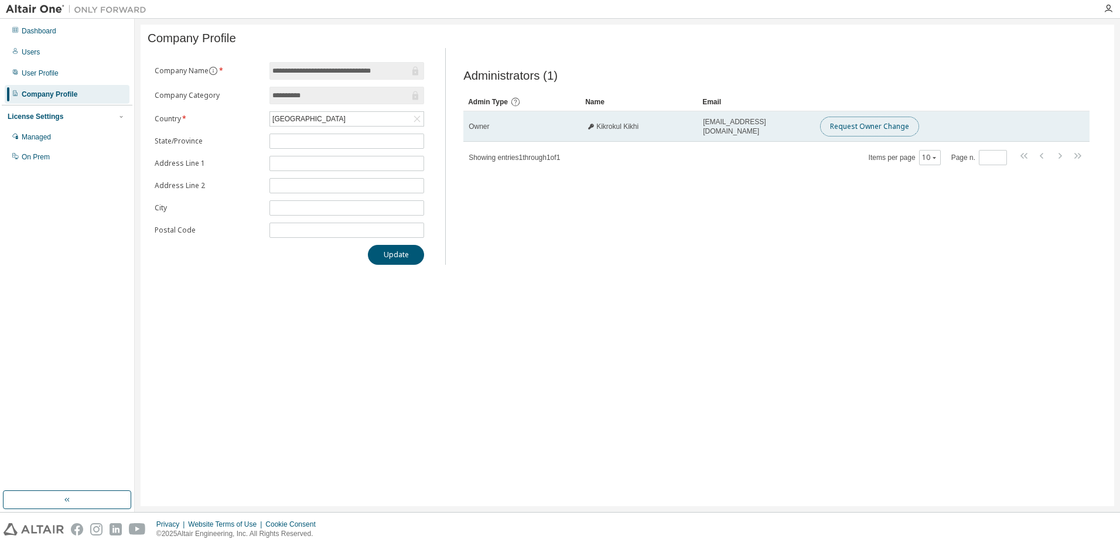
click at [878, 131] on button "Request Owner Change" at bounding box center [869, 127] width 99 height 20
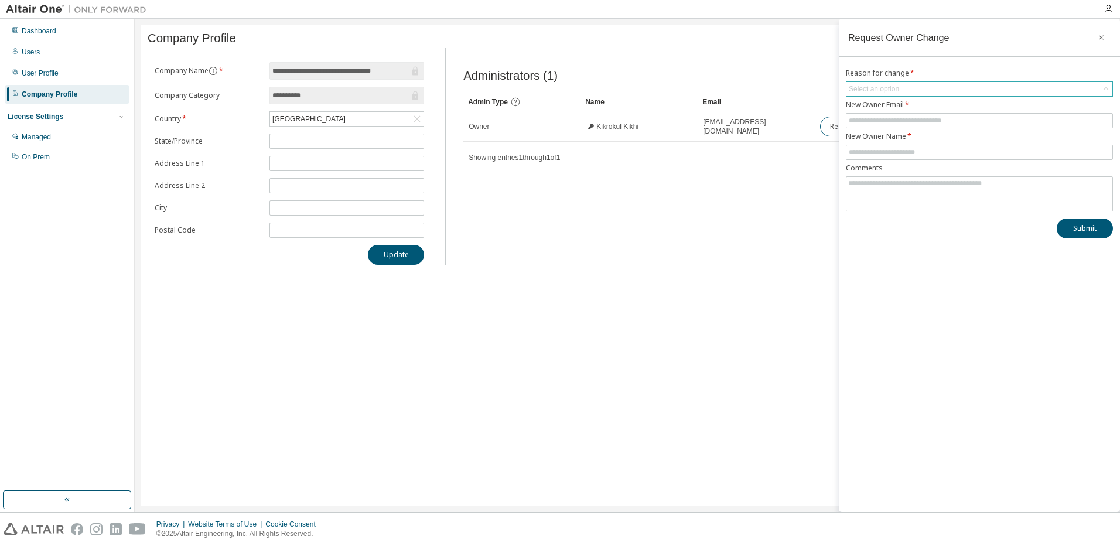
click at [871, 88] on div "Select an option" at bounding box center [874, 88] width 50 height 9
click at [872, 116] on li "User has left organisation" at bounding box center [979, 121] width 264 height 15
click at [872, 118] on input "text" at bounding box center [979, 120] width 261 height 9
type input "**********"
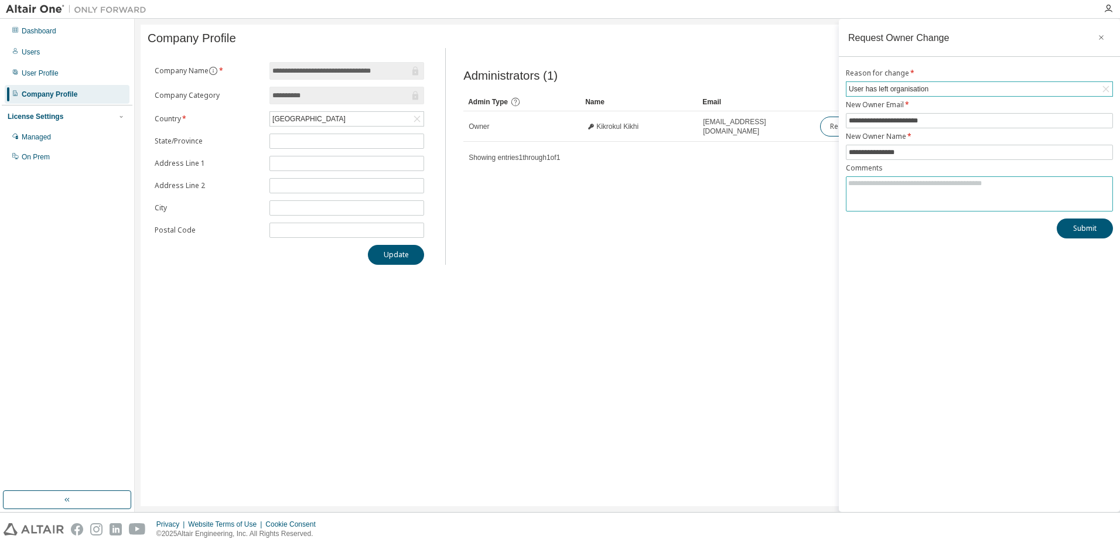
click at [885, 186] on textarea at bounding box center [980, 192] width 266 height 30
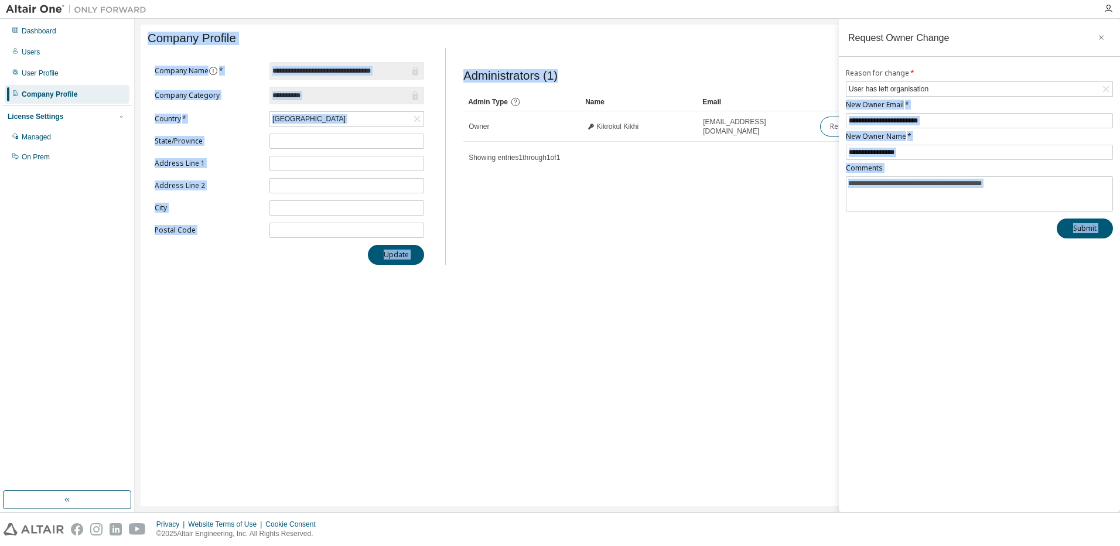
drag, startPoint x: 931, startPoint y: 86, endPoint x: 838, endPoint y: 86, distance: 93.2
click at [838, 86] on main "**********" at bounding box center [628, 265] width 986 height 493
click at [897, 272] on div "**********" at bounding box center [979, 265] width 281 height 493
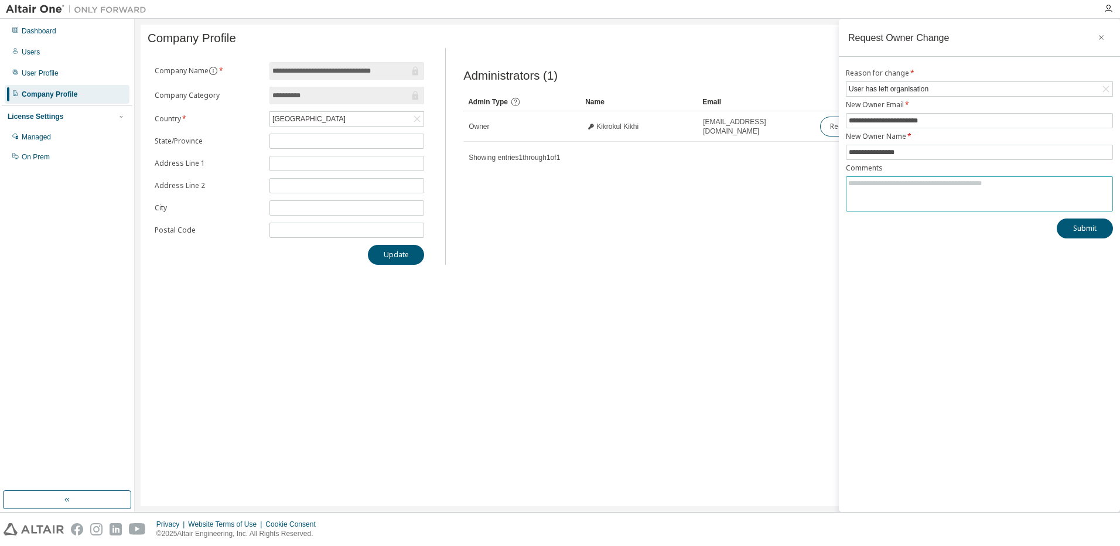
click at [896, 192] on textarea at bounding box center [980, 192] width 266 height 30
type textarea "*********"
click at [1076, 227] on button "Submit" at bounding box center [1085, 229] width 56 height 20
click at [1102, 35] on icon "button" at bounding box center [1102, 37] width 8 height 9
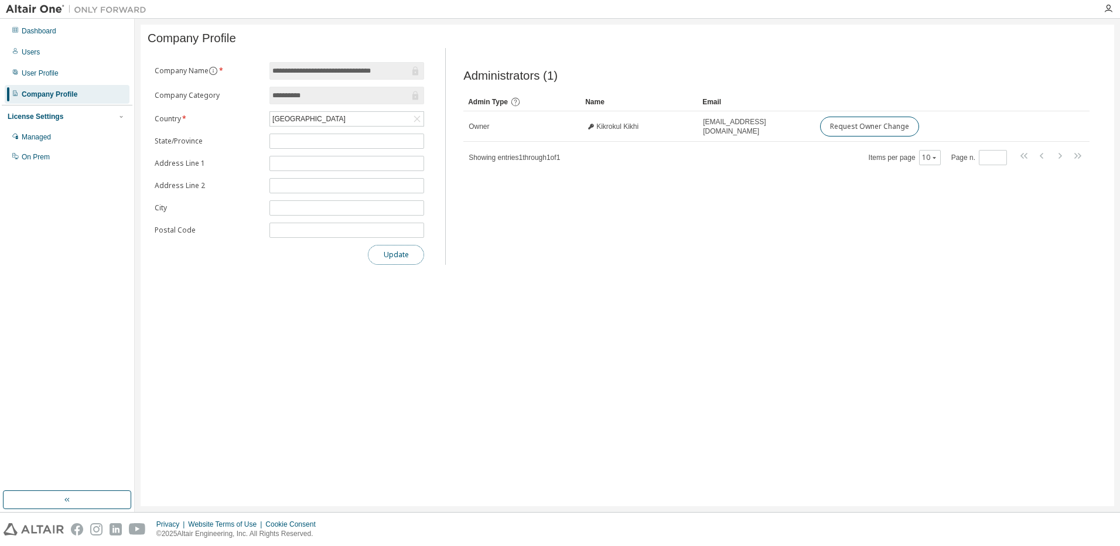
click at [388, 263] on button "Update" at bounding box center [396, 255] width 56 height 20
click at [35, 65] on div "User Profile" at bounding box center [67, 73] width 125 height 19
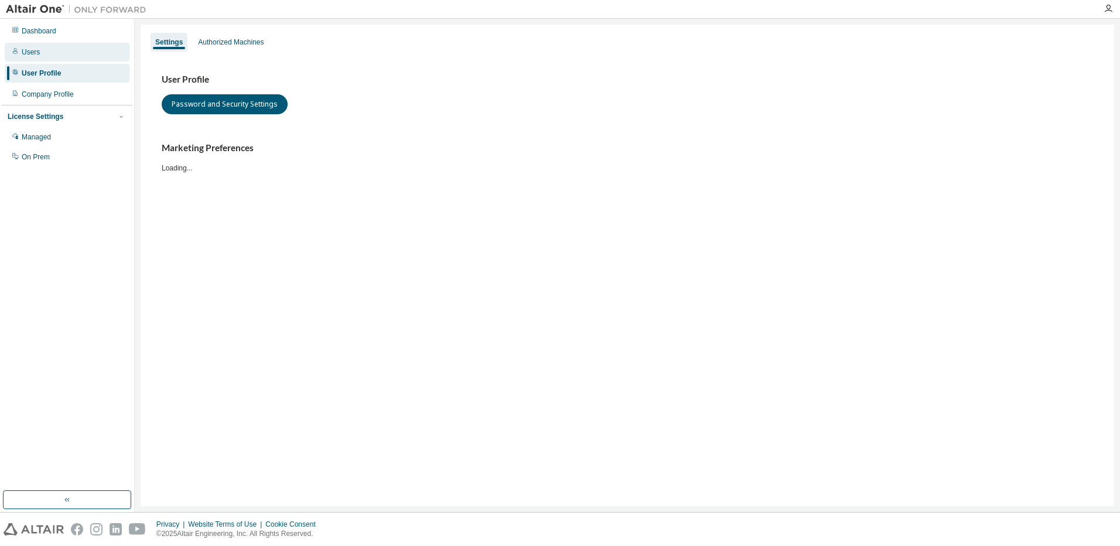
click at [35, 49] on div "Users" at bounding box center [31, 51] width 18 height 9
